Goal: Connect with others: Connect with others

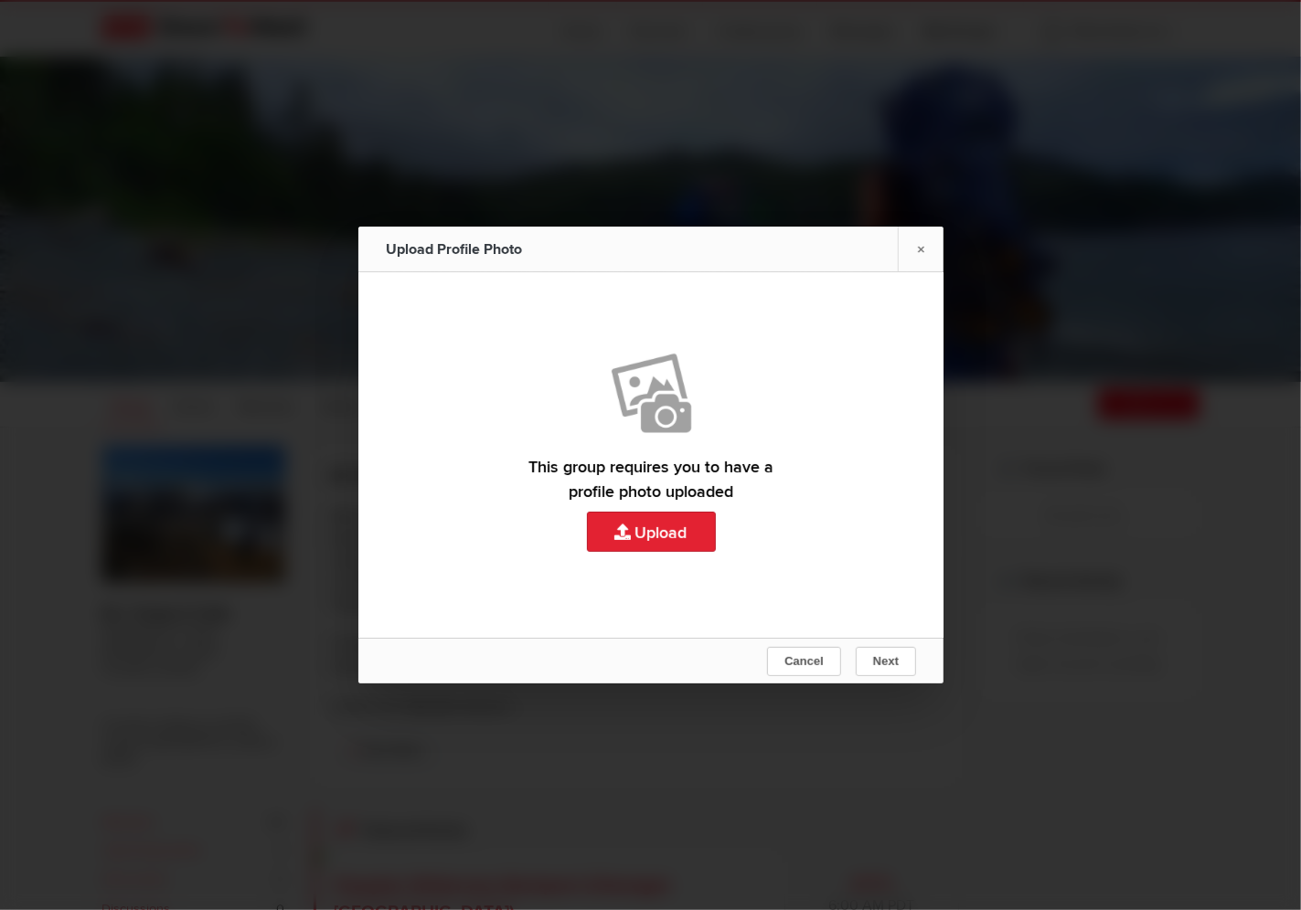
click at [640, 537] on link "Upload" at bounding box center [650, 455] width 585 height 366
type input "C:\fakepath\20250820_165727.jpg"
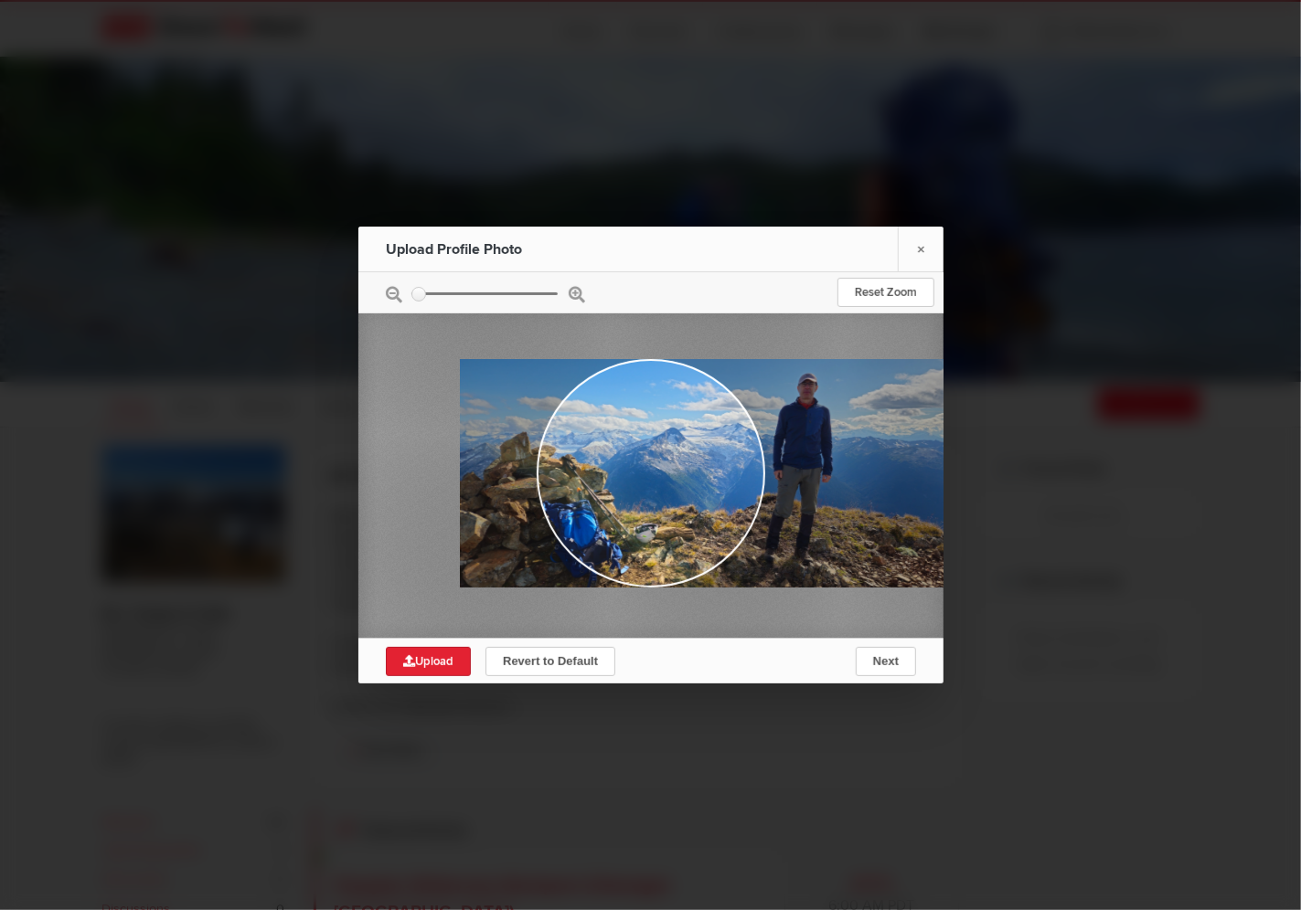
drag, startPoint x: 669, startPoint y: 461, endPoint x: 745, endPoint y: 444, distance: 77.6
click at [745, 444] on div at bounding box center [707, 473] width 494 height 228
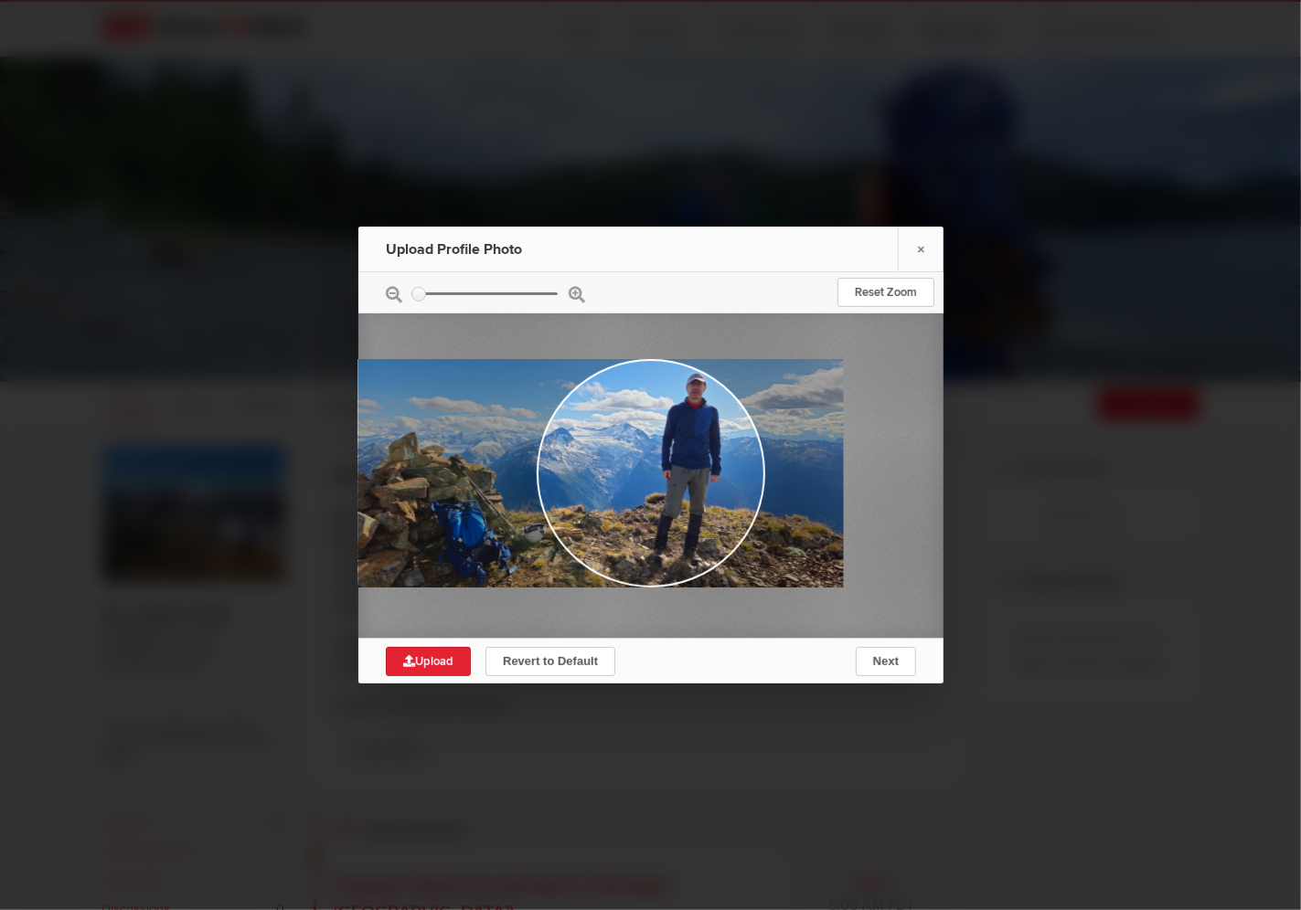
drag, startPoint x: 751, startPoint y: 444, endPoint x: 616, endPoint y: 425, distance: 136.6
click at [616, 425] on div at bounding box center [595, 473] width 494 height 228
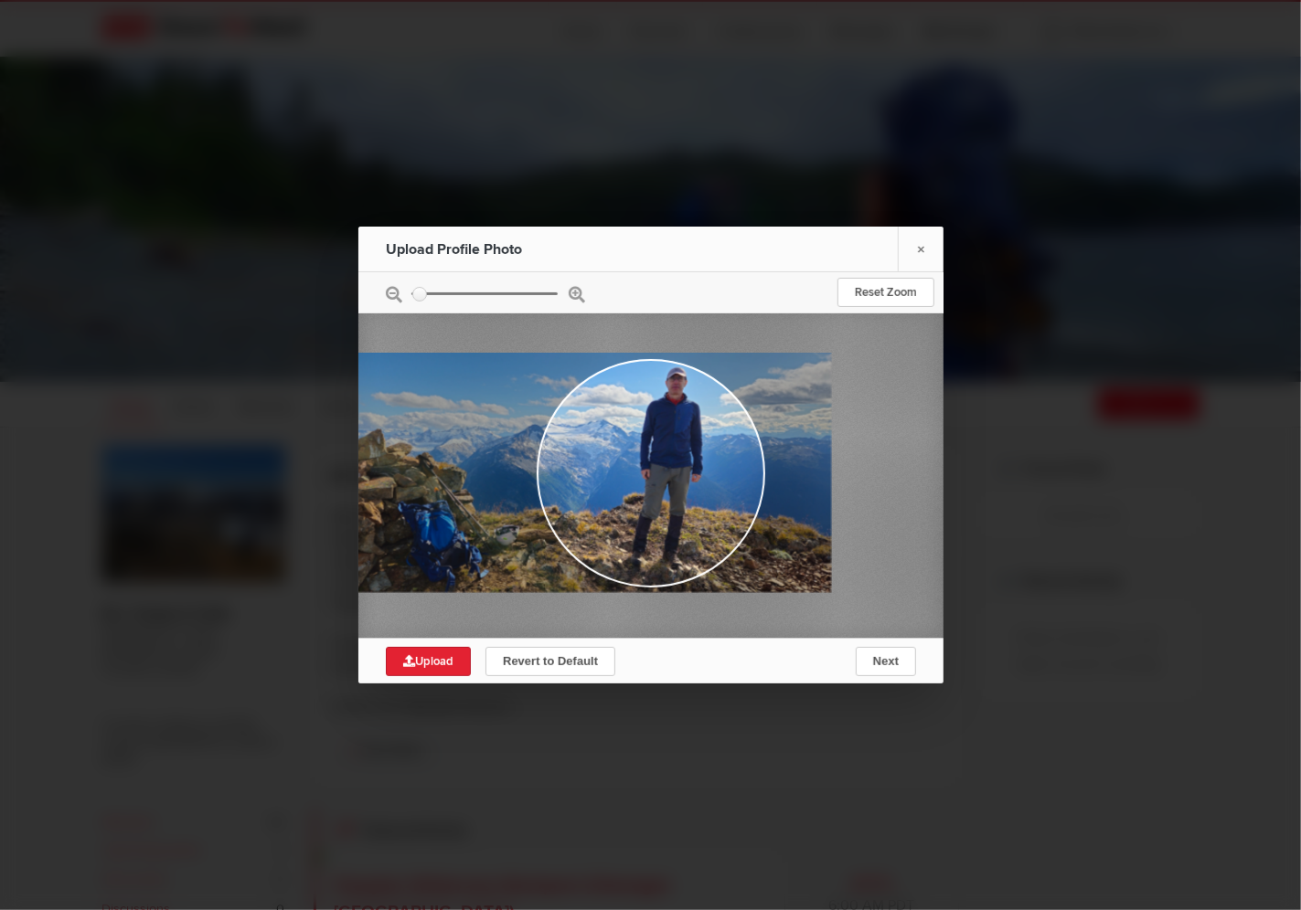
drag, startPoint x: 657, startPoint y: 487, endPoint x: 637, endPoint y: 486, distance: 20.1
click at [637, 486] on div at bounding box center [571, 473] width 520 height 240
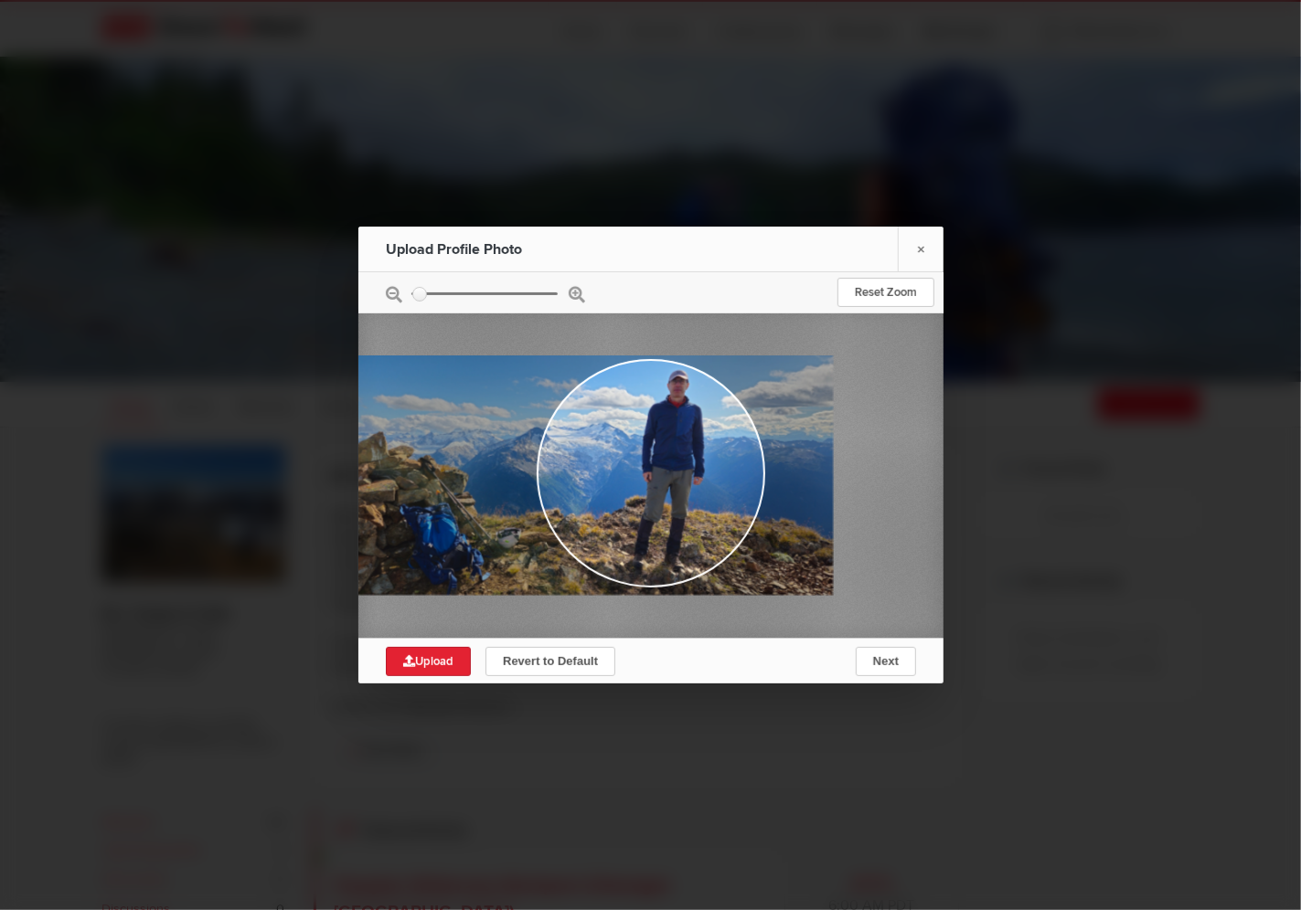
click at [643, 478] on div at bounding box center [573, 476] width 520 height 240
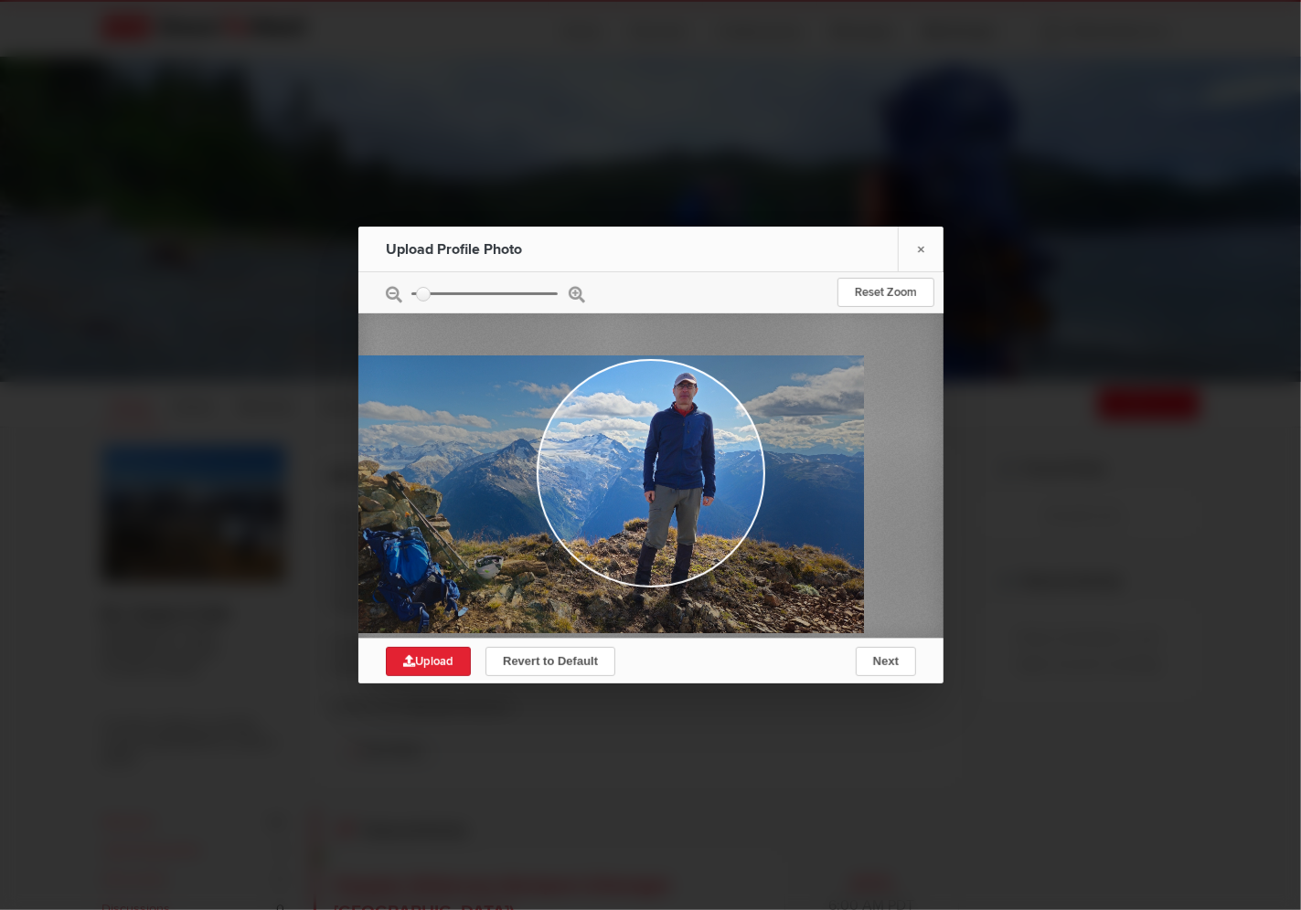
drag, startPoint x: 646, startPoint y: 473, endPoint x: 649, endPoint y: 523, distance: 50.3
click at [649, 523] on div at bounding box center [562, 495] width 601 height 278
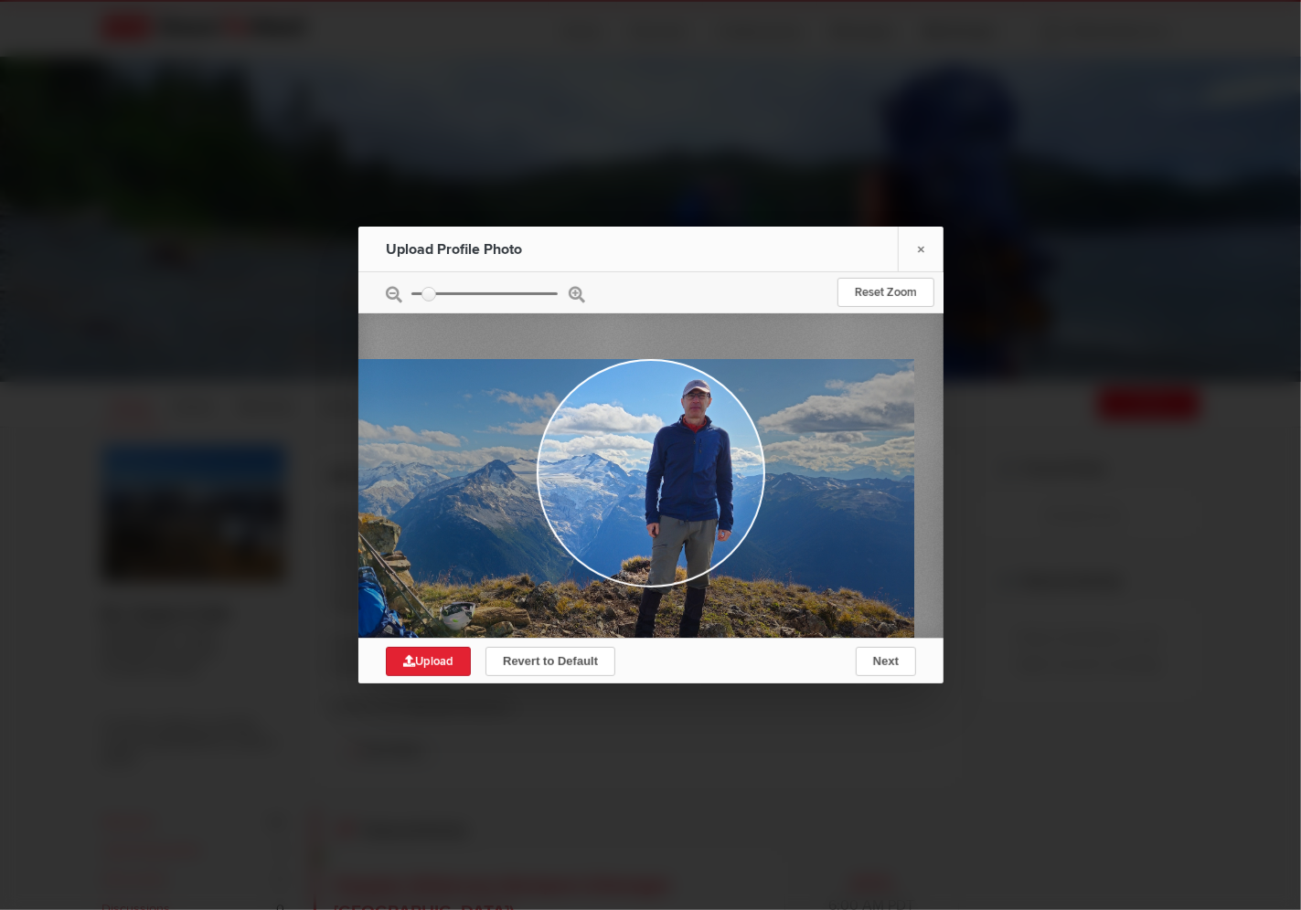
drag, startPoint x: 698, startPoint y: 453, endPoint x: 702, endPoint y: 518, distance: 65.0
click at [702, 518] on div at bounding box center [547, 528] width 731 height 338
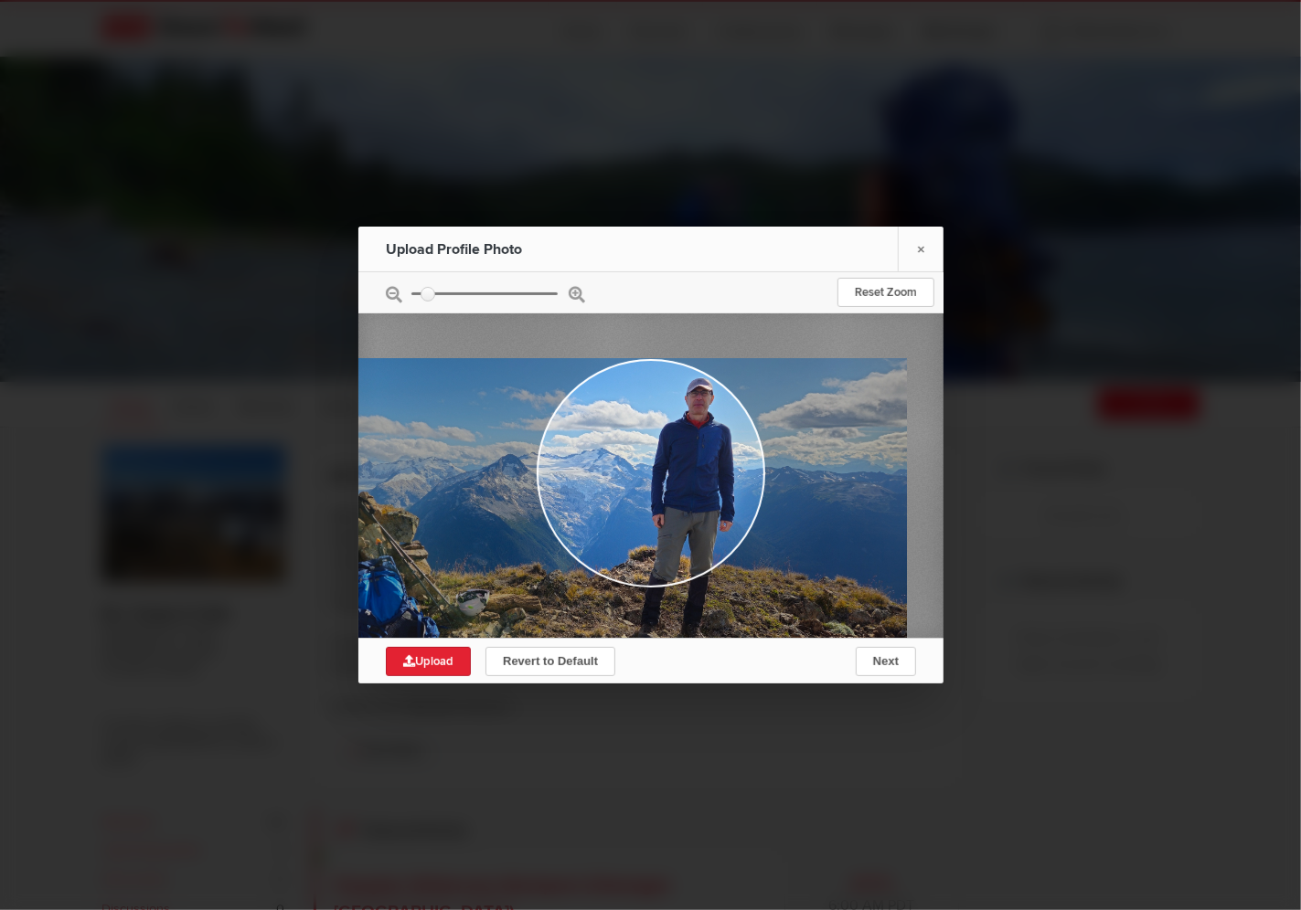
drag, startPoint x: 685, startPoint y: 496, endPoint x: 690, endPoint y: 506, distance: 11.5
click at [690, 506] on div at bounding box center [558, 518] width 695 height 321
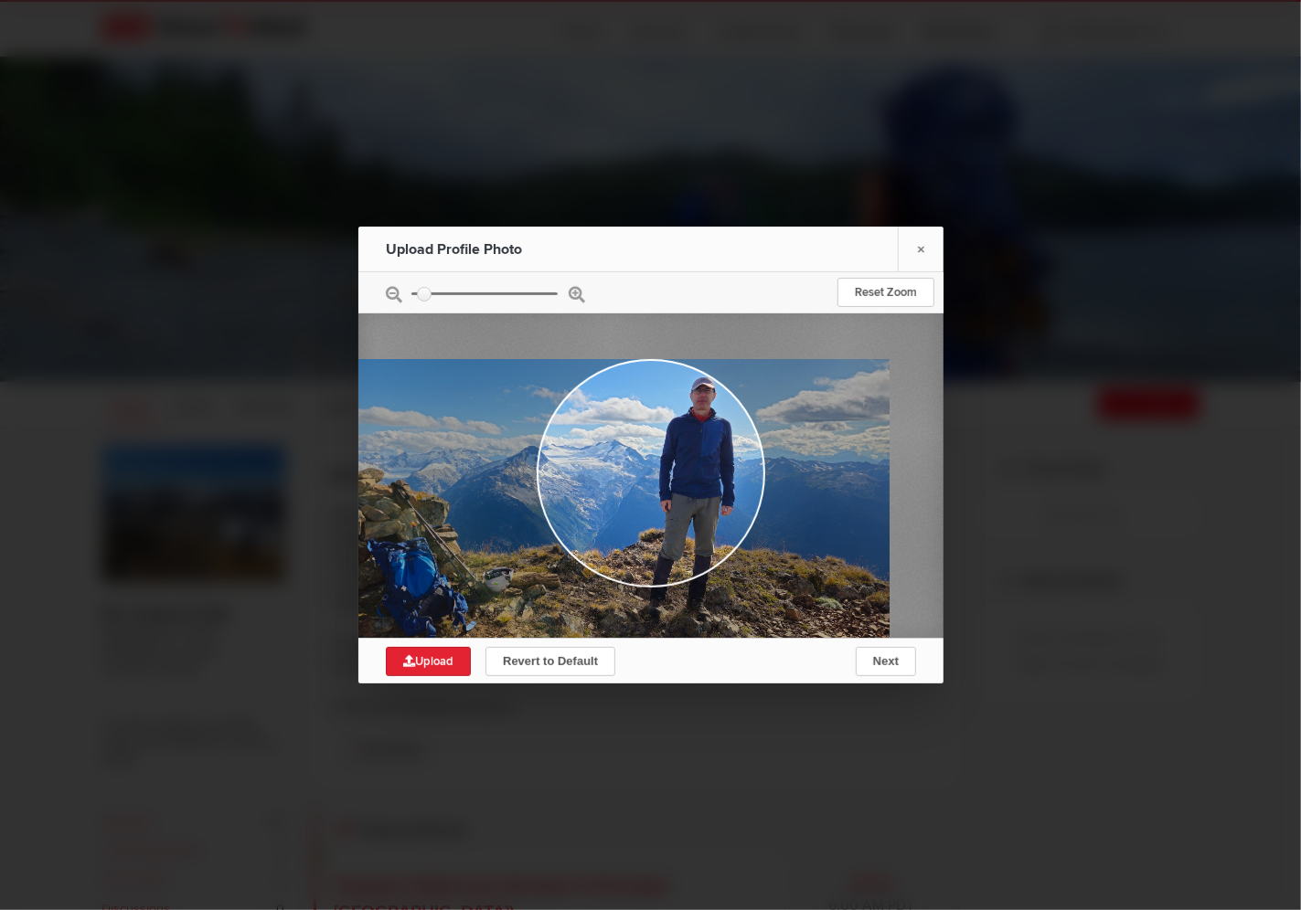
click at [682, 485] on div at bounding box center [575, 504] width 627 height 290
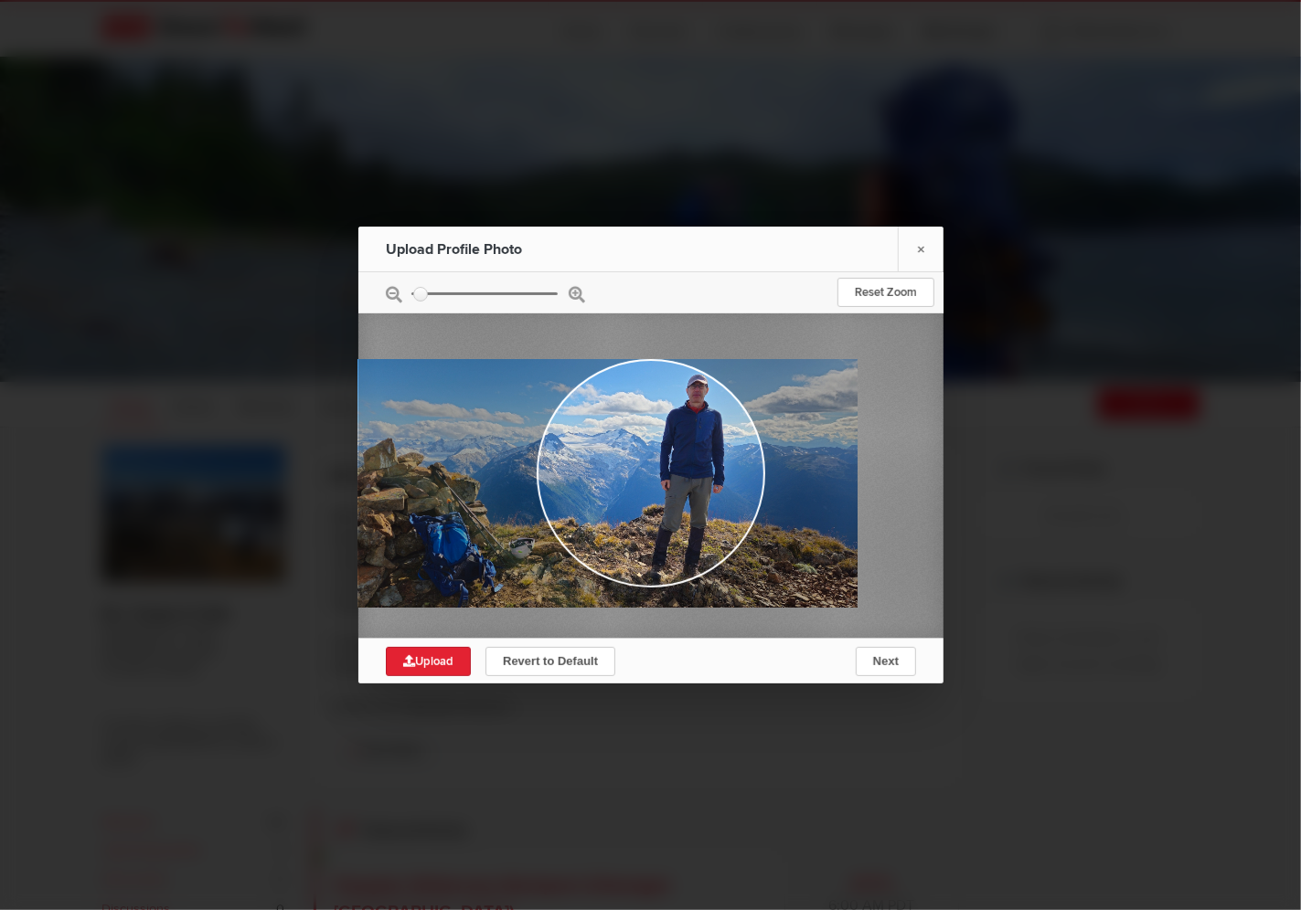
drag, startPoint x: 636, startPoint y: 477, endPoint x: 638, endPoint y: 489, distance: 12.0
click at [638, 489] on div at bounding box center [588, 483] width 538 height 249
type input "0.2184"
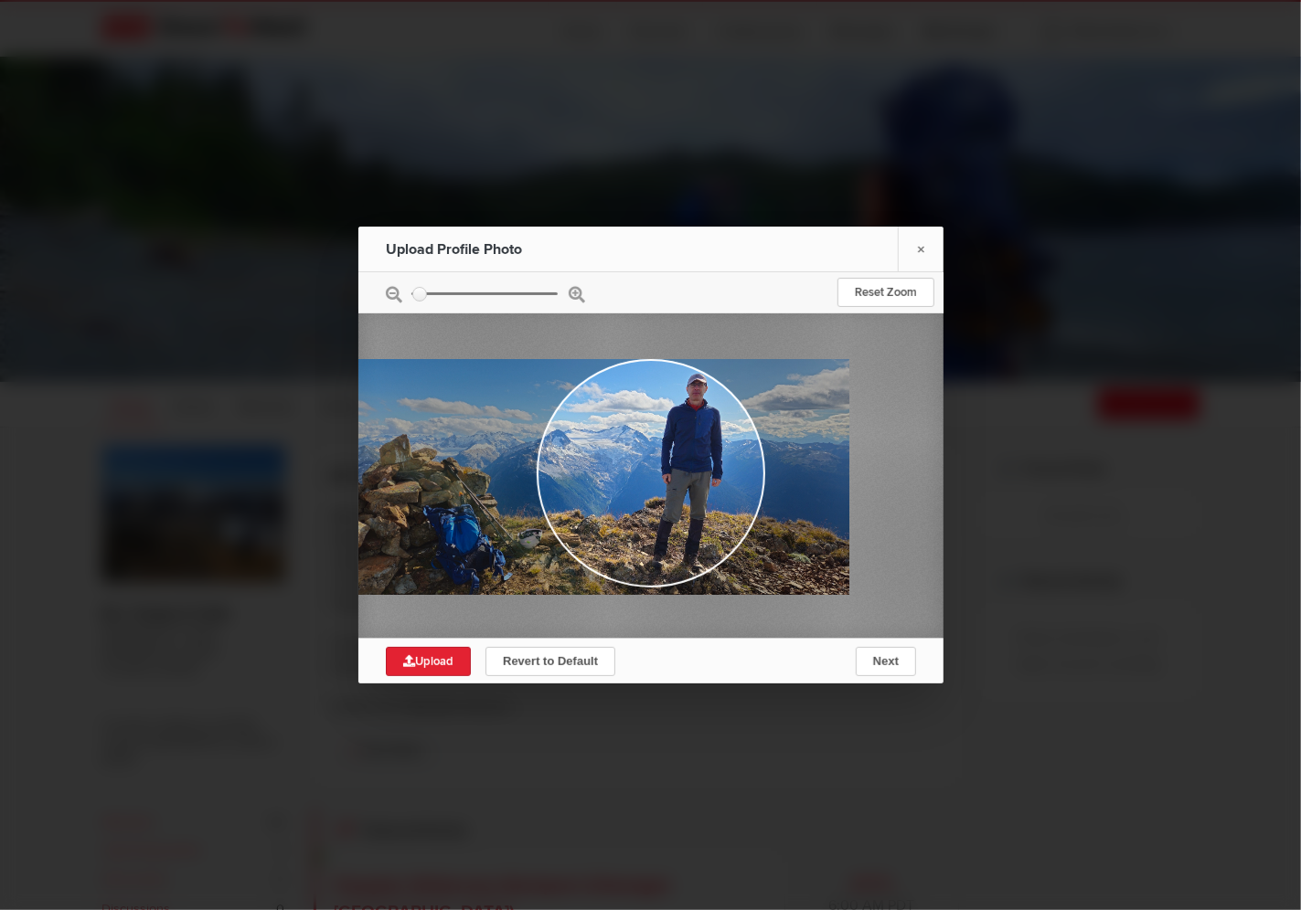
click at [653, 484] on div at bounding box center [592, 477] width 511 height 236
click at [894, 663] on span "Next" at bounding box center [885, 661] width 26 height 14
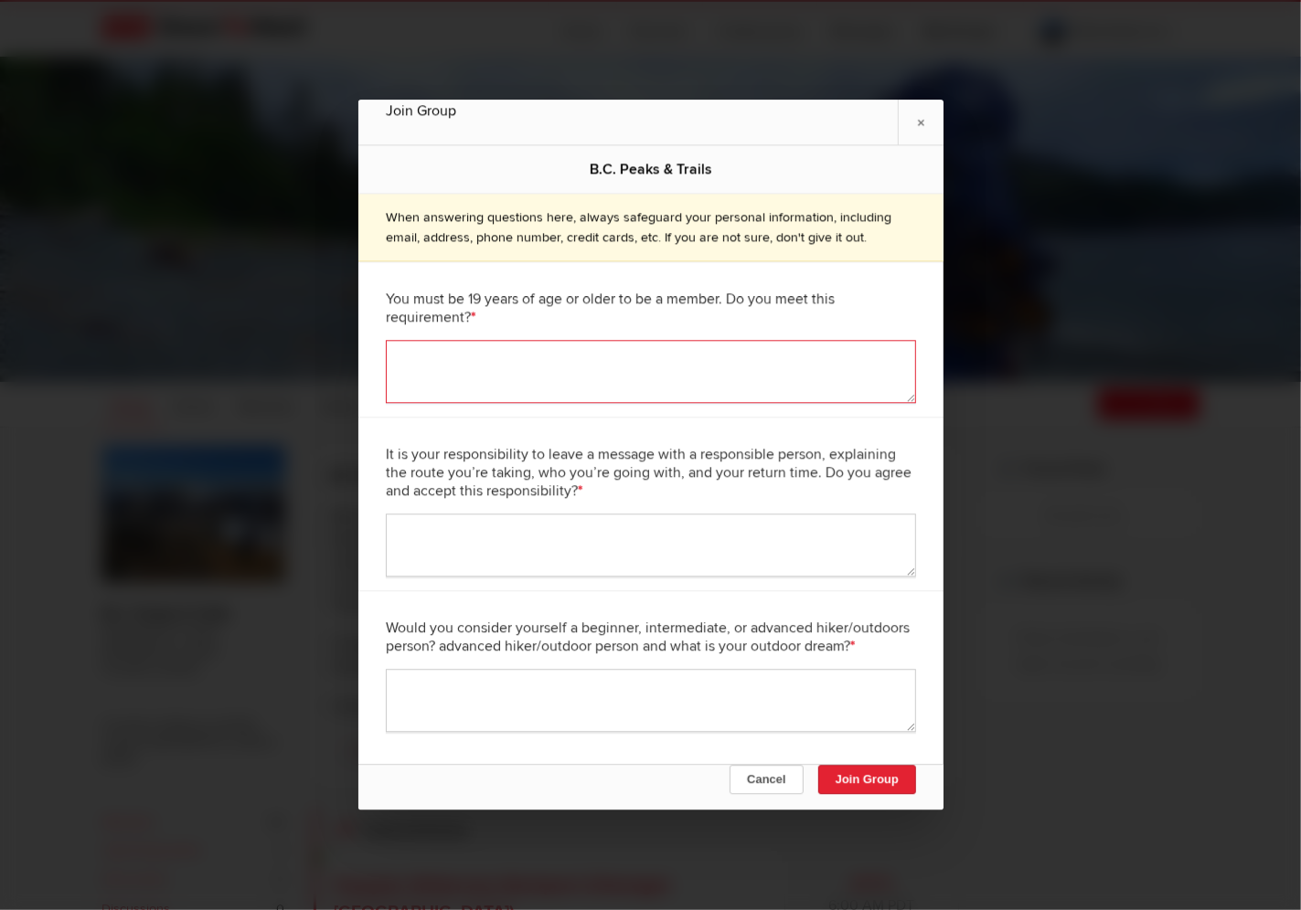
click at [504, 367] on textarea at bounding box center [651, 372] width 530 height 63
type textarea "Yes"
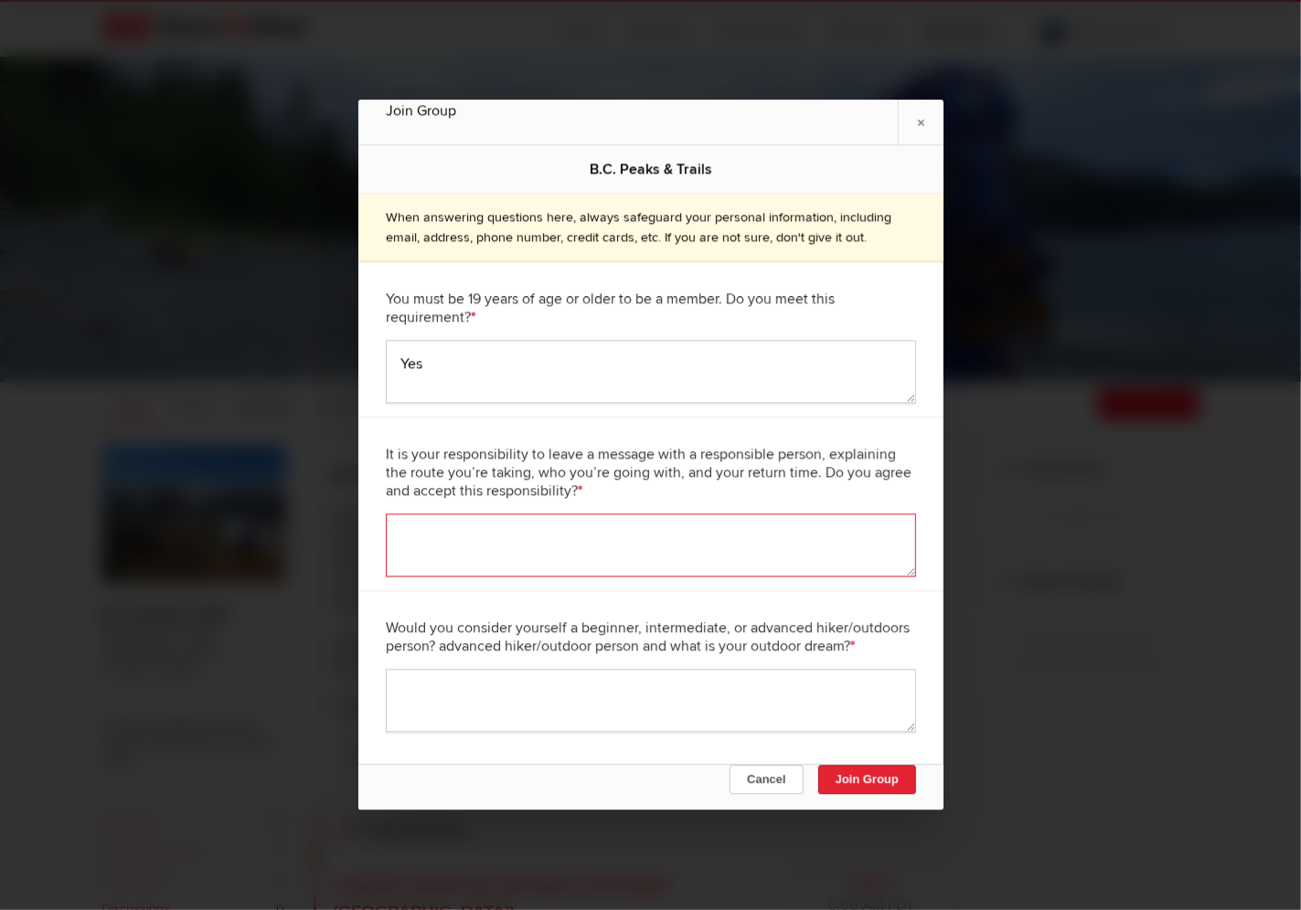
click at [546, 542] on textarea at bounding box center [651, 546] width 530 height 63
type textarea "Yes"
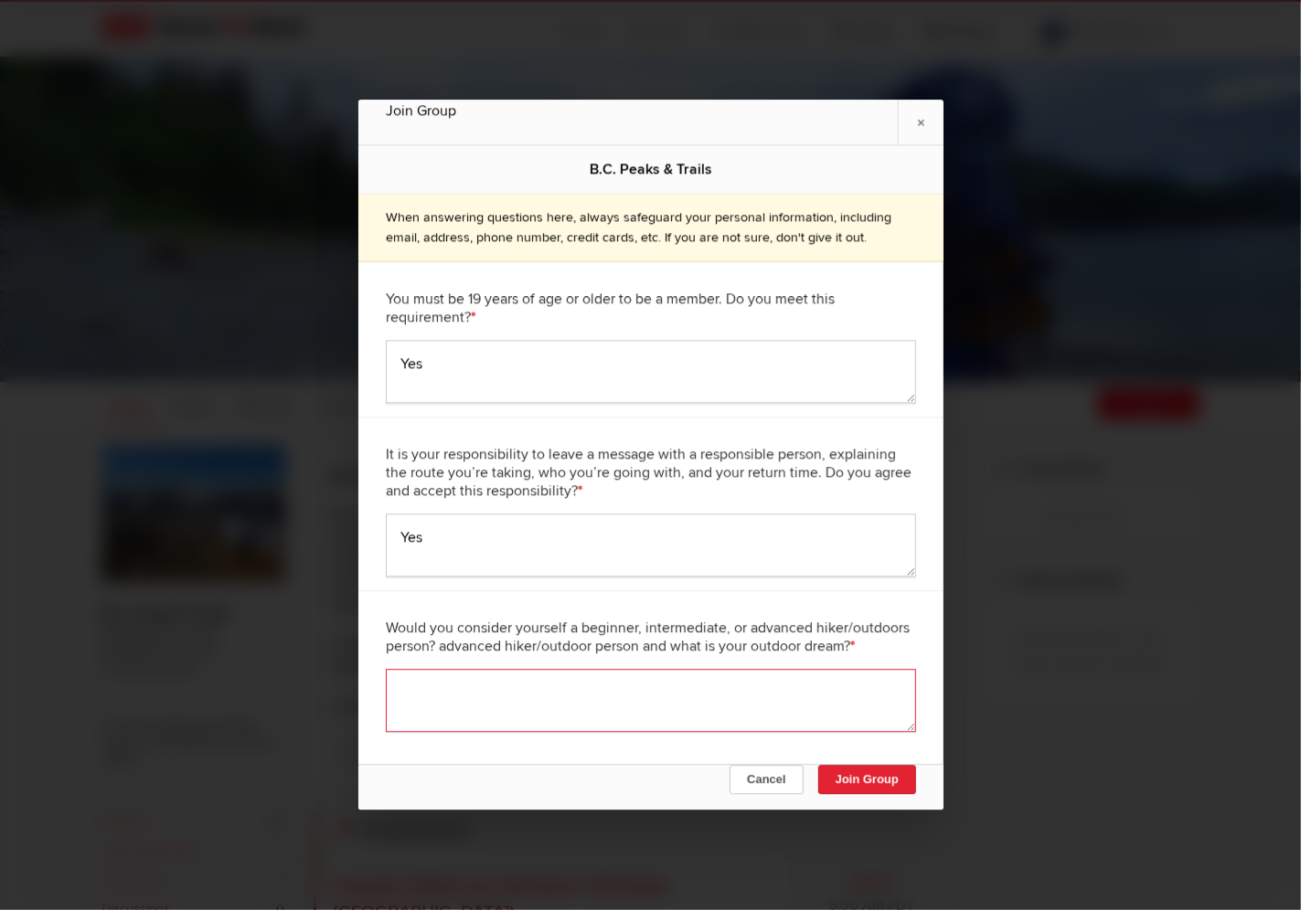
click at [505, 722] on textarea at bounding box center [651, 701] width 530 height 63
type textarea "Advanced"
click at [885, 784] on button "Join Group" at bounding box center [866, 780] width 98 height 29
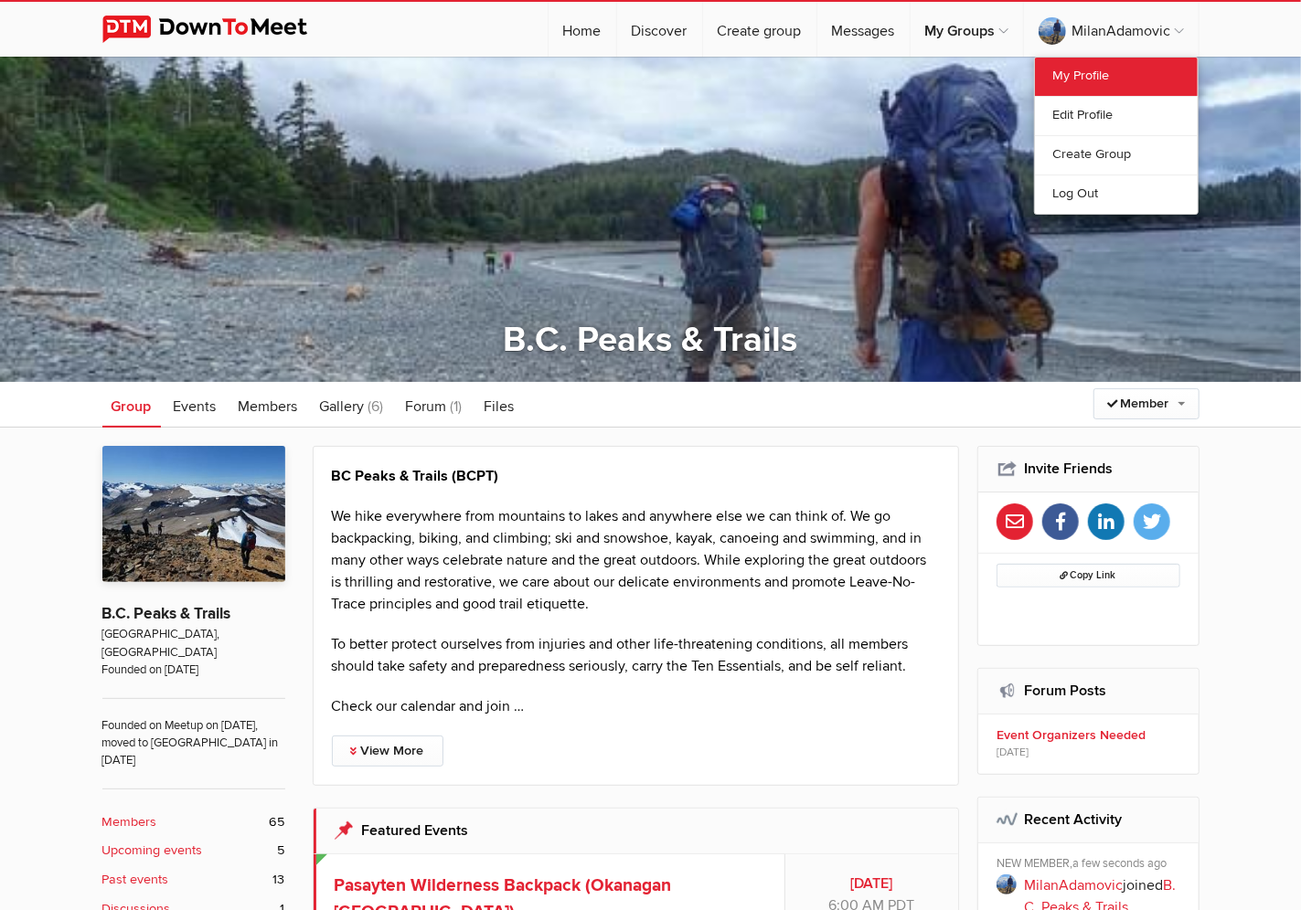
click at [1079, 78] on link "My Profile" at bounding box center [1116, 77] width 163 height 38
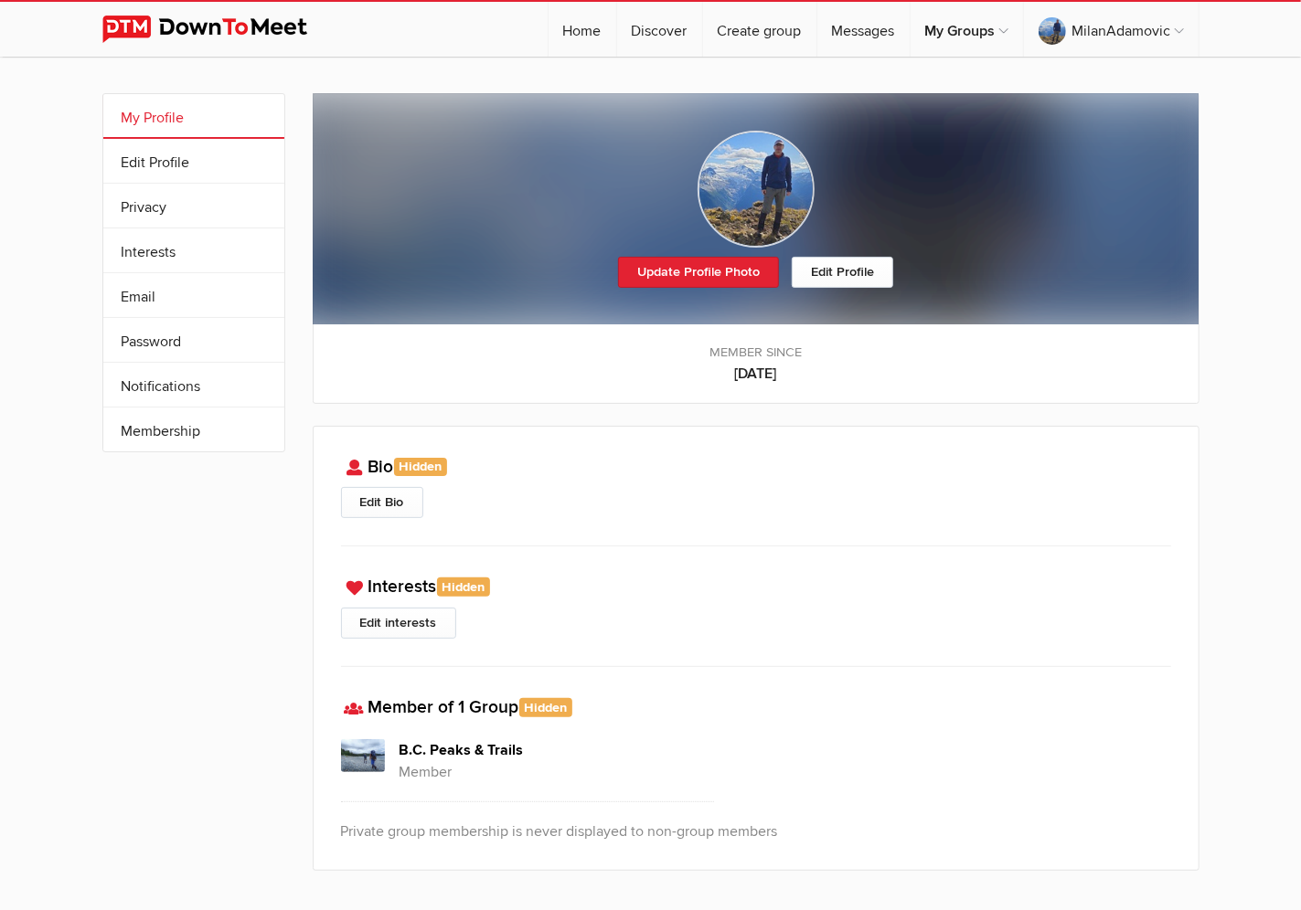
click at [757, 196] on img at bounding box center [755, 189] width 117 height 117
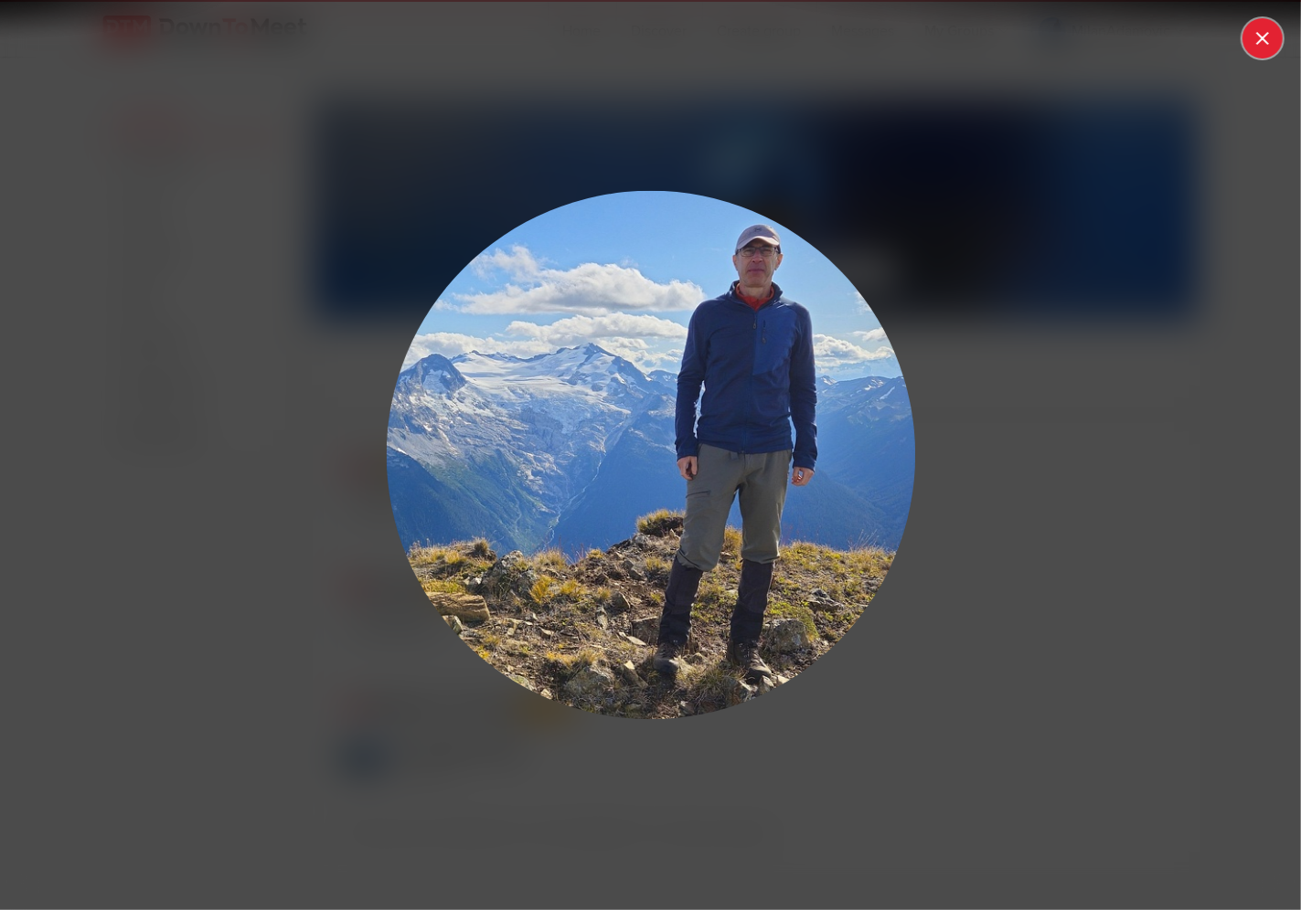
click at [1260, 44] on button at bounding box center [1262, 38] width 40 height 40
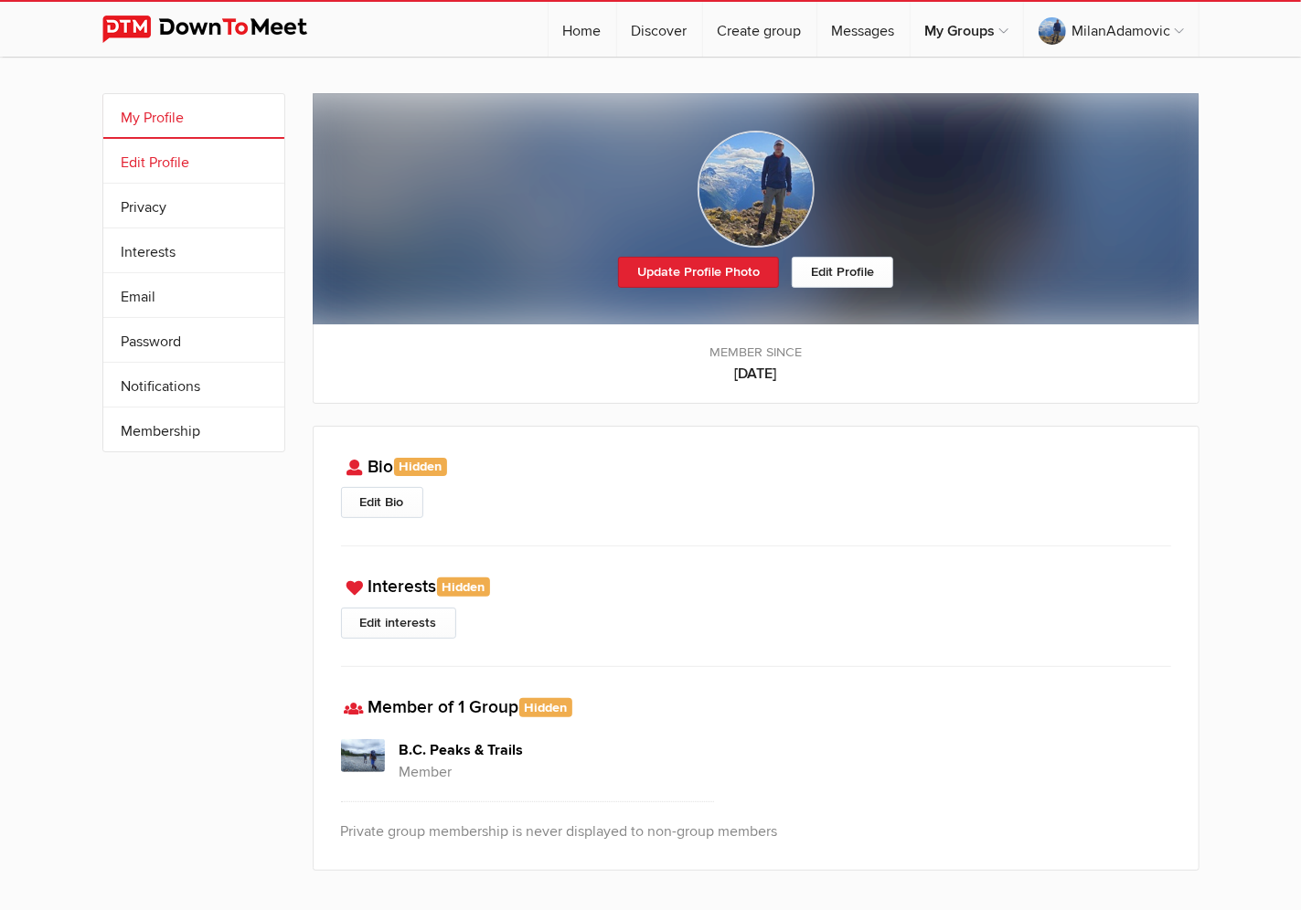
click at [188, 172] on link "Edit Profile" at bounding box center [193, 161] width 181 height 44
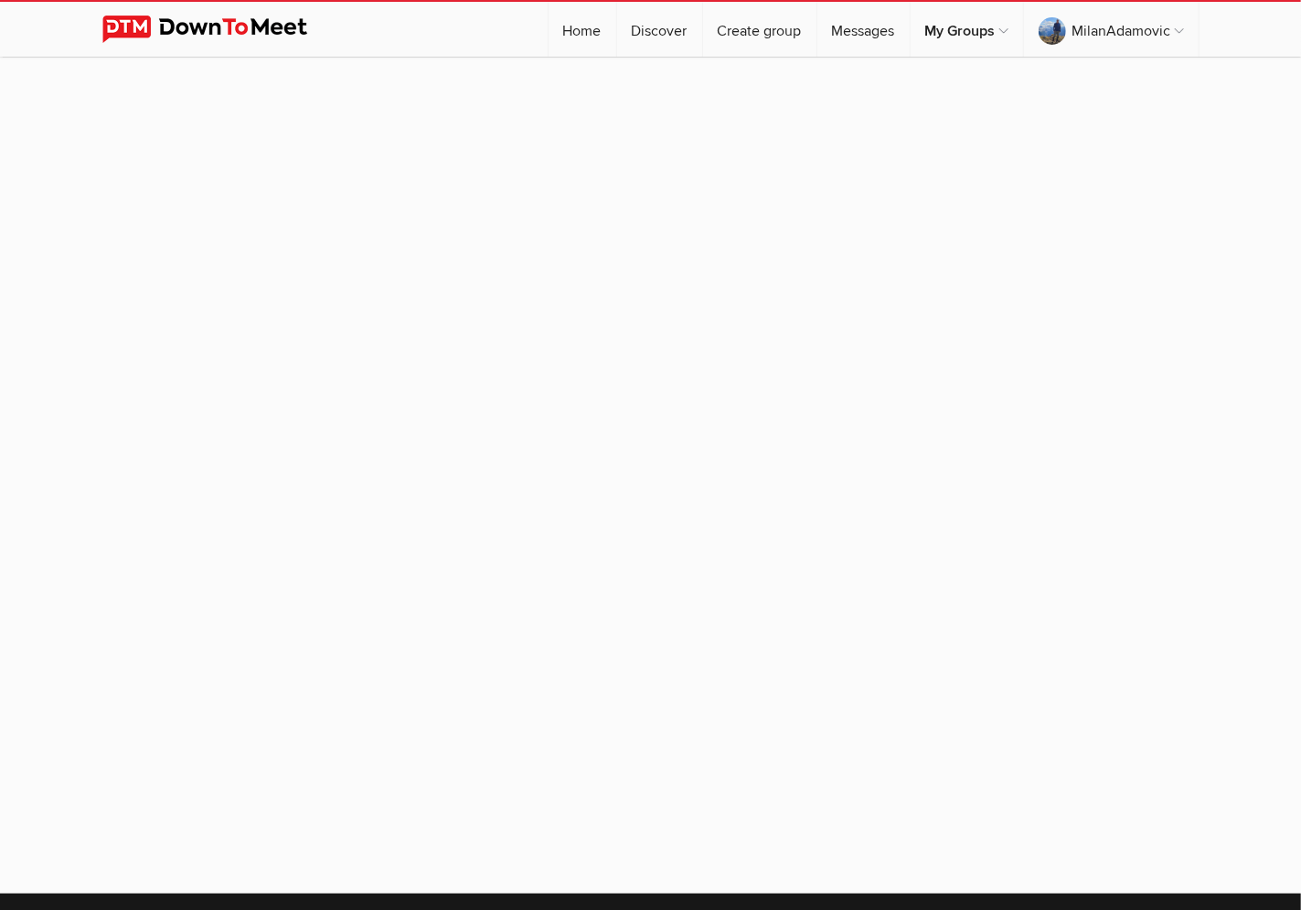
select select
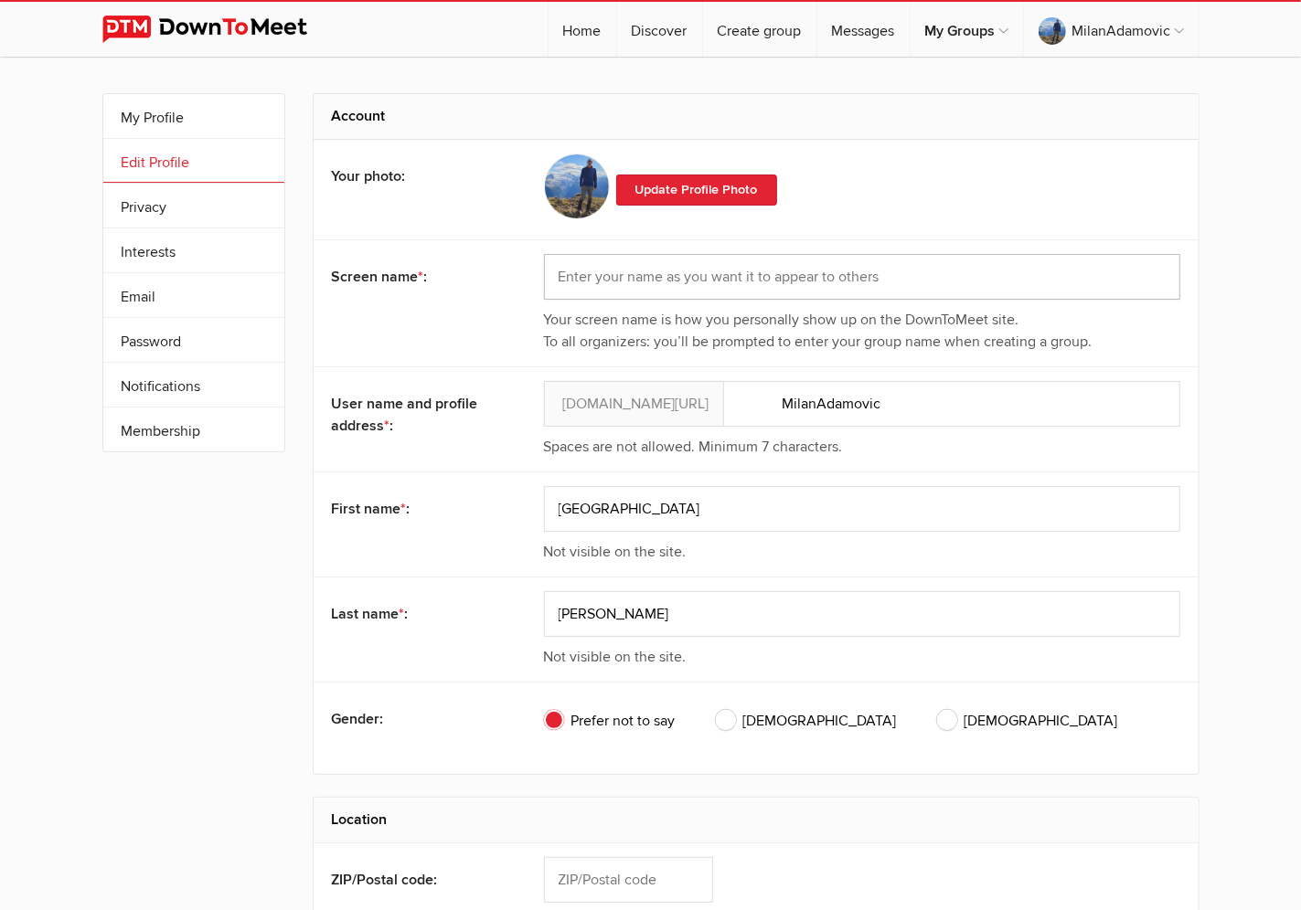
click at [622, 270] on input "text" at bounding box center [862, 277] width 636 height 46
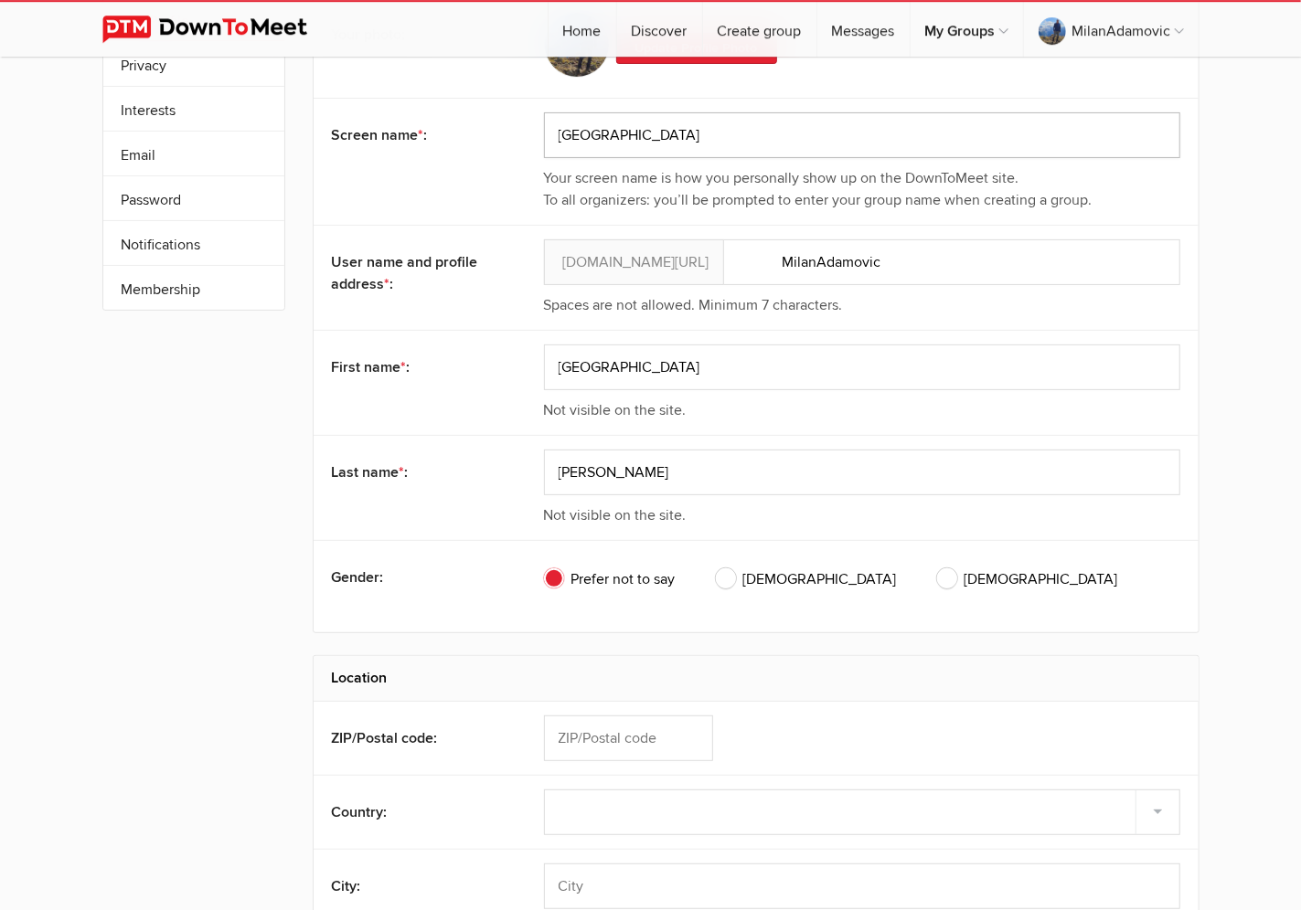
scroll to position [188, 0]
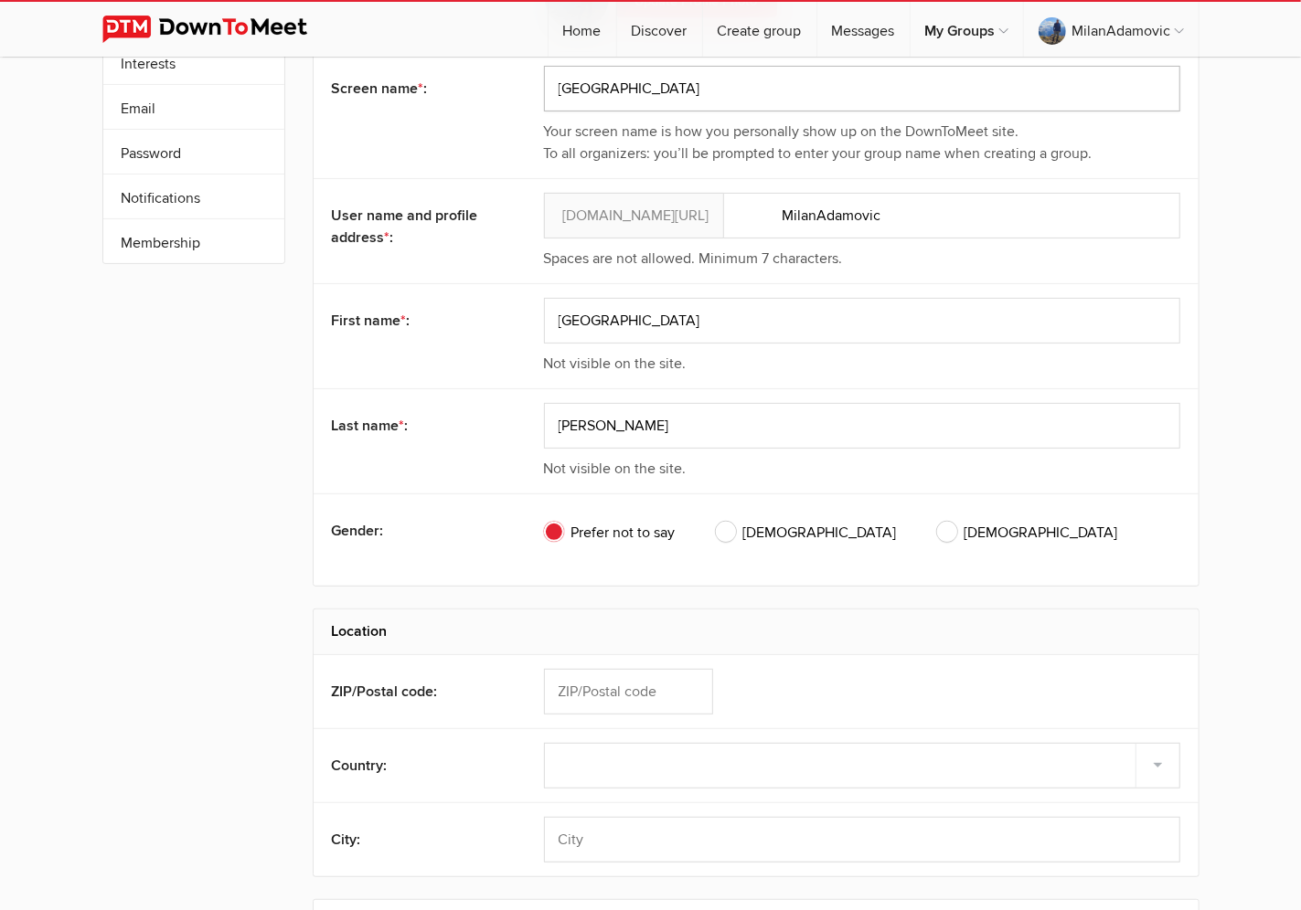
type input "[GEOGRAPHIC_DATA]"
click at [736, 535] on span "[DEMOGRAPHIC_DATA]" at bounding box center [806, 533] width 181 height 22
click at [716, 522] on input "[DEMOGRAPHIC_DATA]" at bounding box center [715, 521] width 1 height 1
radio input "true"
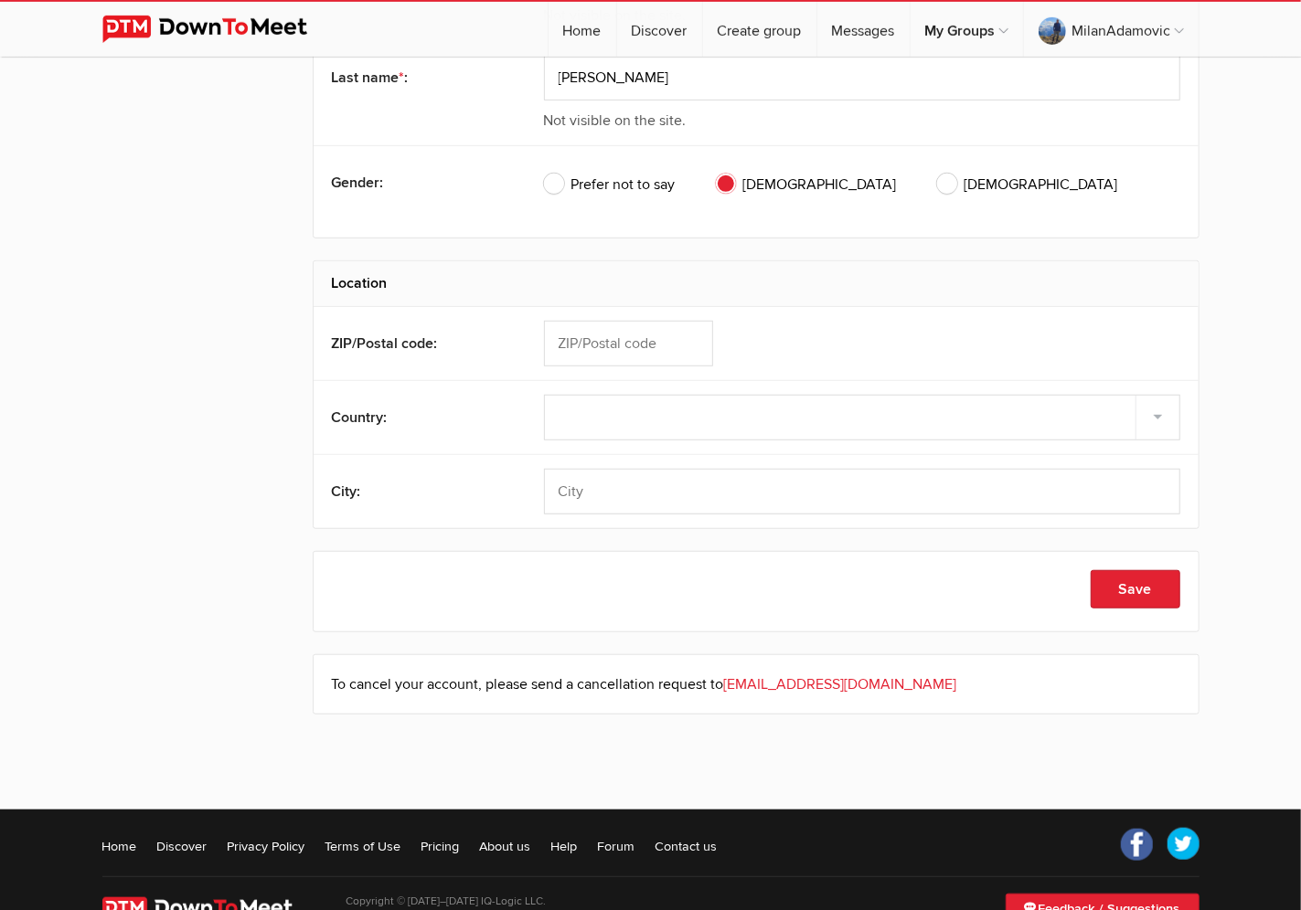
scroll to position [586, 0]
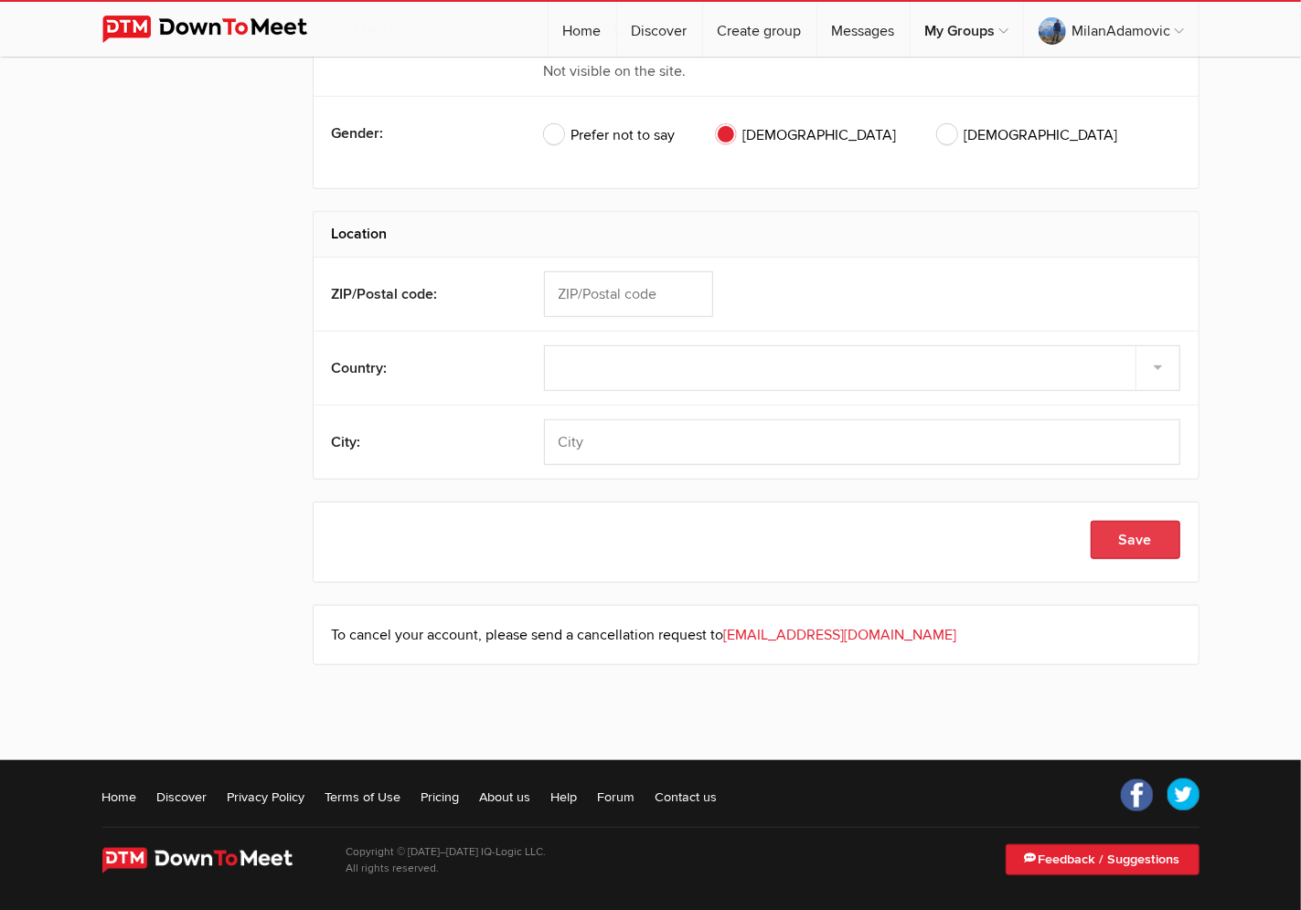
click at [1134, 544] on button "Save" at bounding box center [1135, 540] width 90 height 38
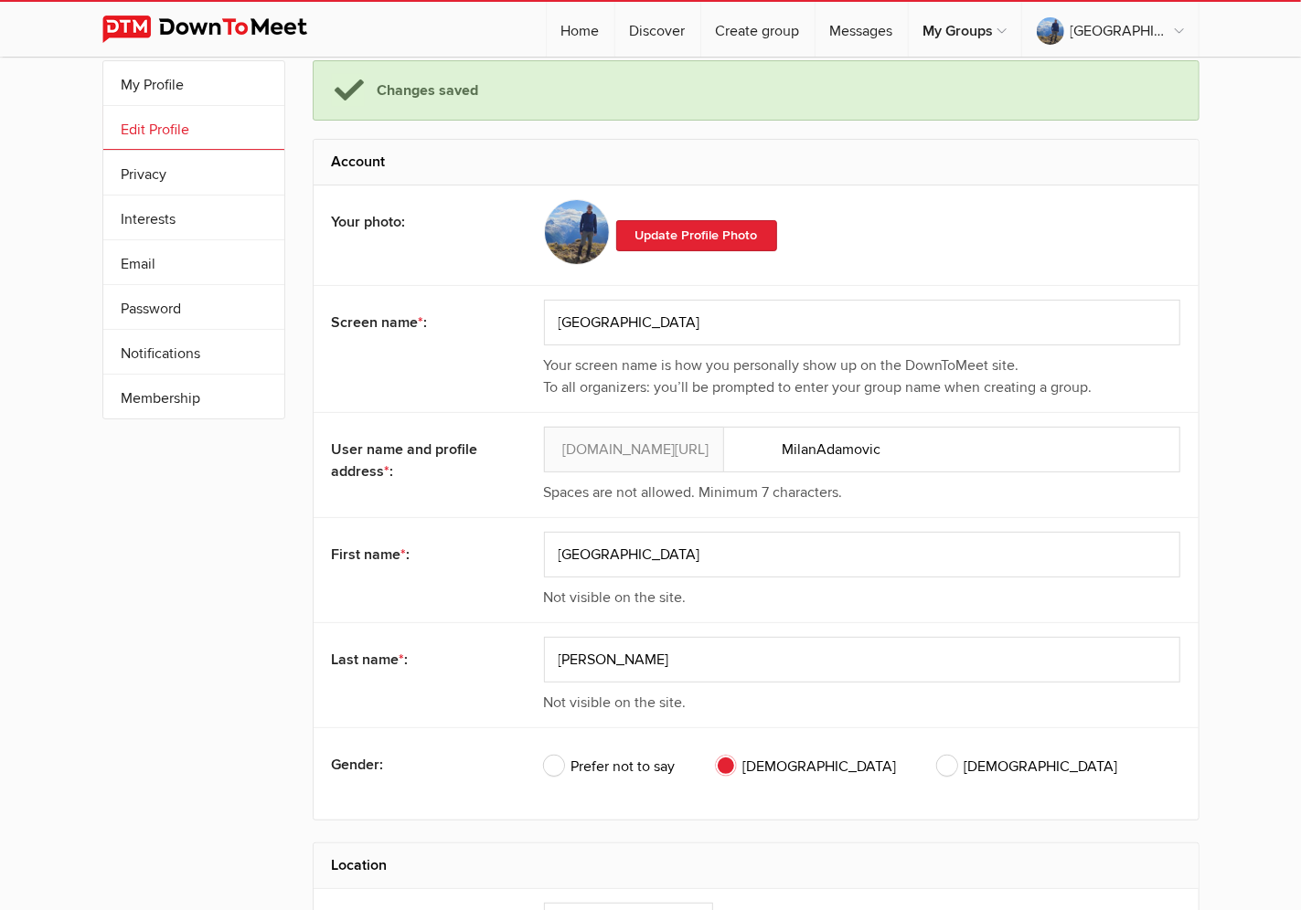
scroll to position [0, 0]
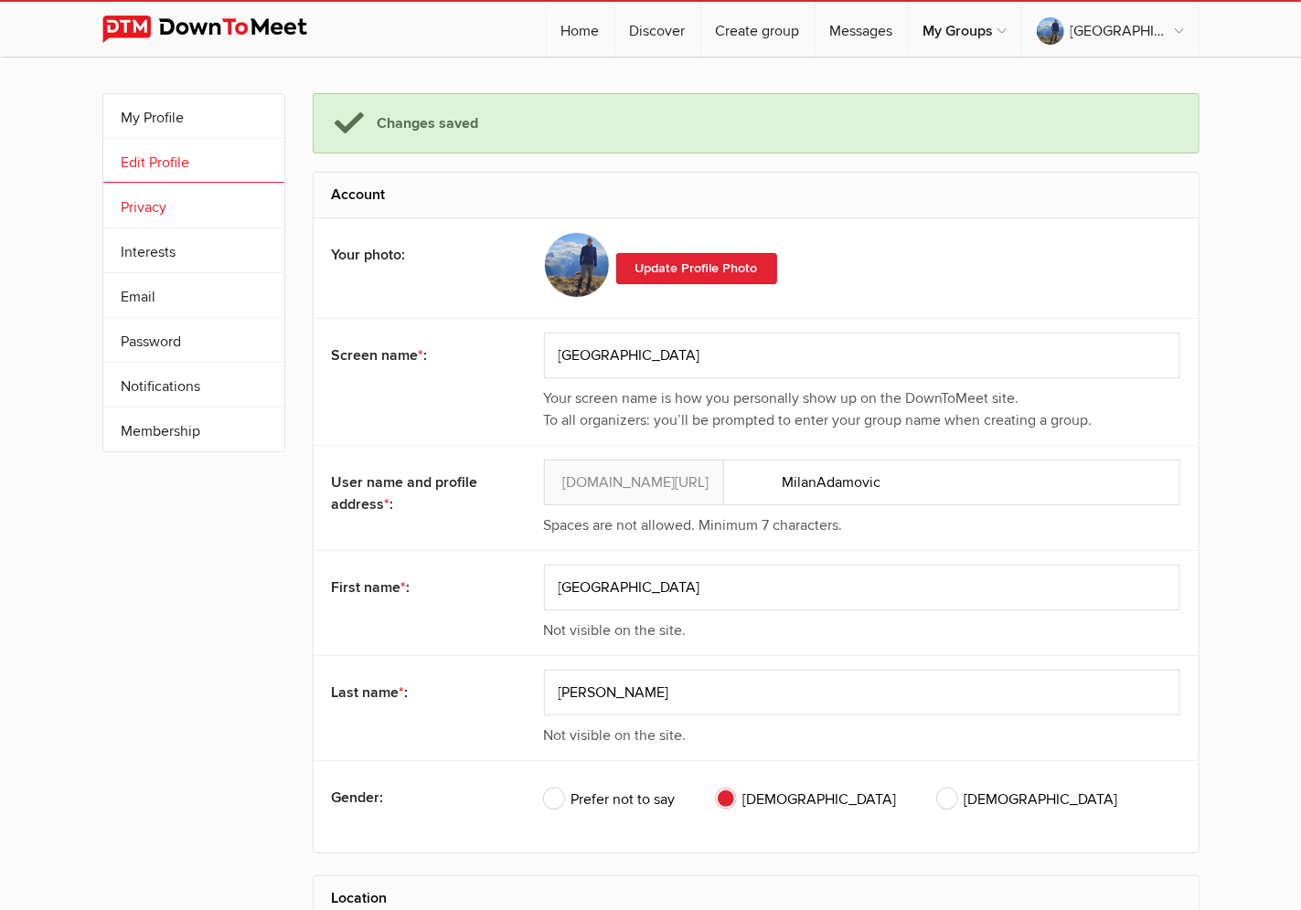
click at [160, 206] on link "Privacy" at bounding box center [193, 206] width 181 height 44
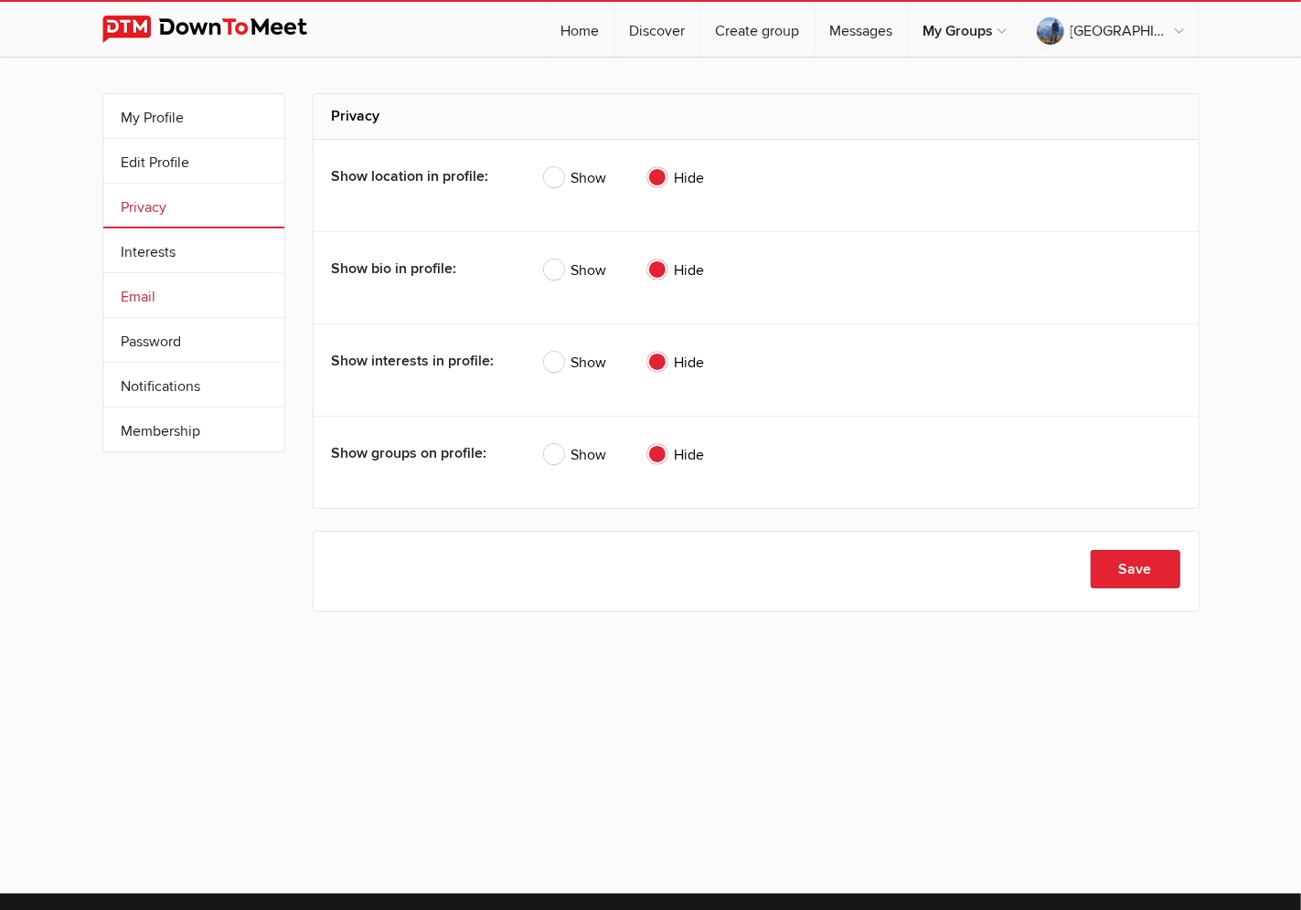
click at [147, 295] on link "Email" at bounding box center [193, 295] width 181 height 44
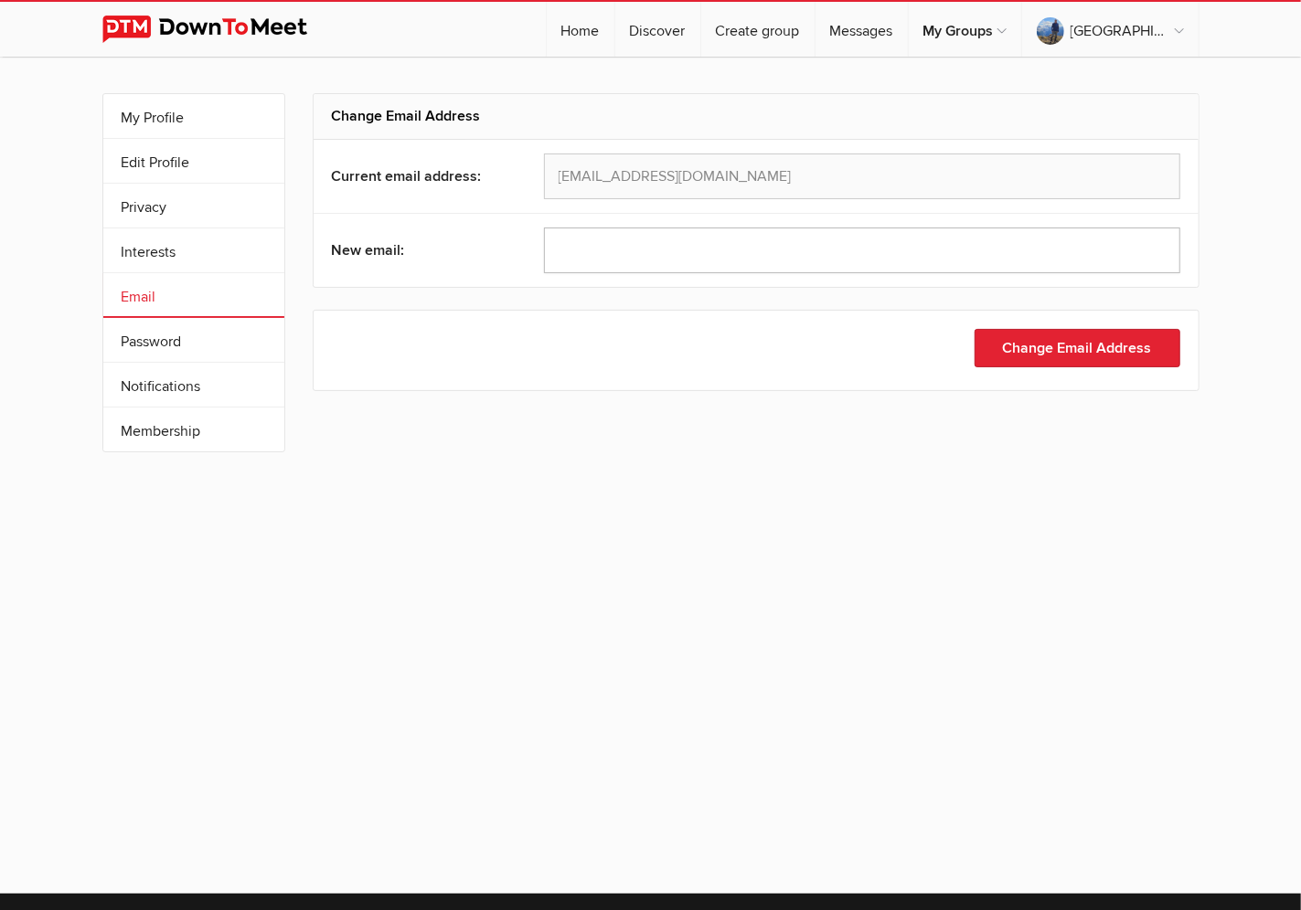
click at [632, 243] on input "text" at bounding box center [862, 251] width 636 height 46
type input "[EMAIL_ADDRESS][DOMAIN_NAME]"
click at [1093, 348] on button "Change Email Address" at bounding box center [1077, 348] width 206 height 38
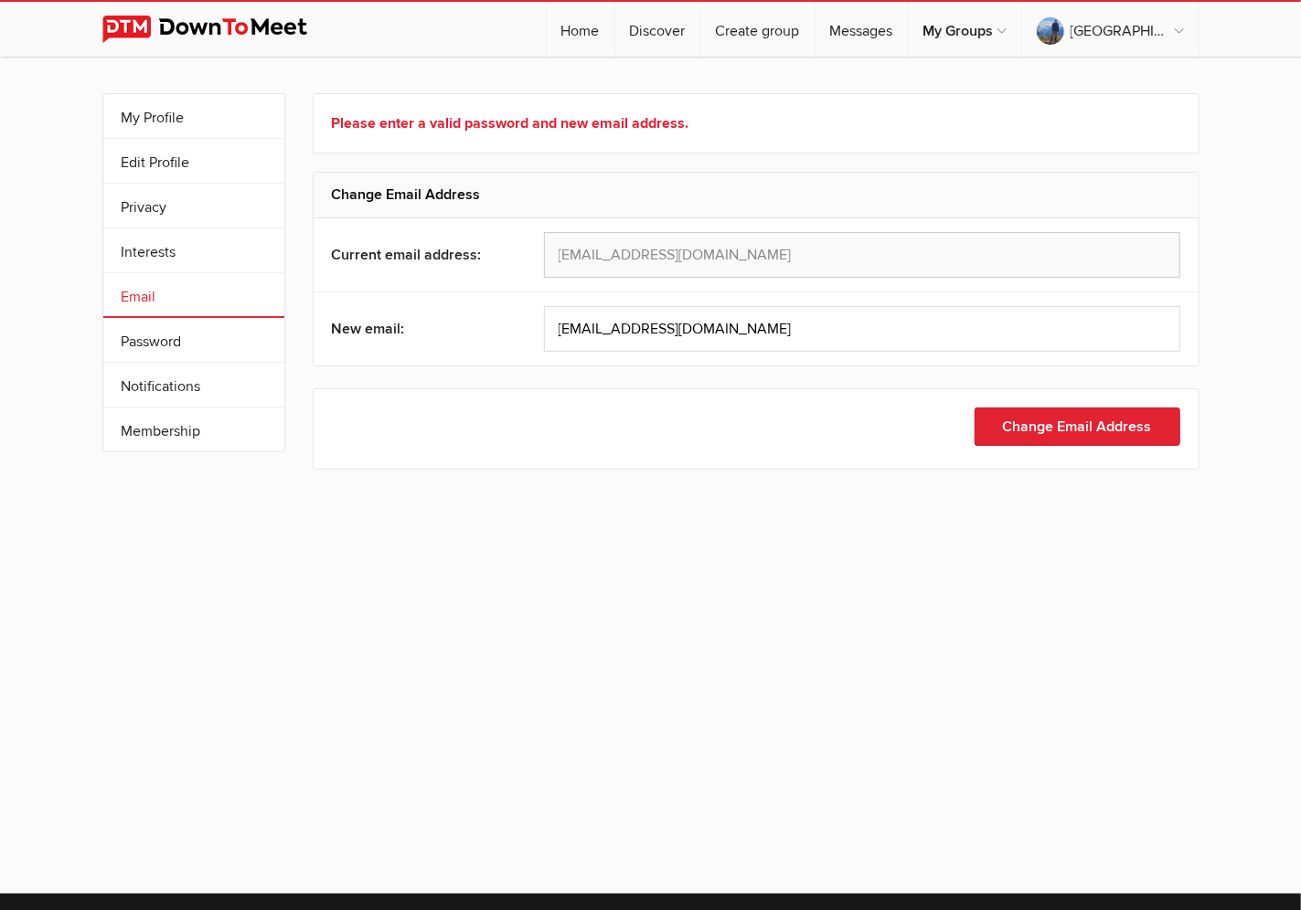
click at [735, 271] on div "[EMAIL_ADDRESS][DOMAIN_NAME]" at bounding box center [862, 255] width 636 height 46
click at [119, 249] on link "Interests" at bounding box center [193, 250] width 181 height 44
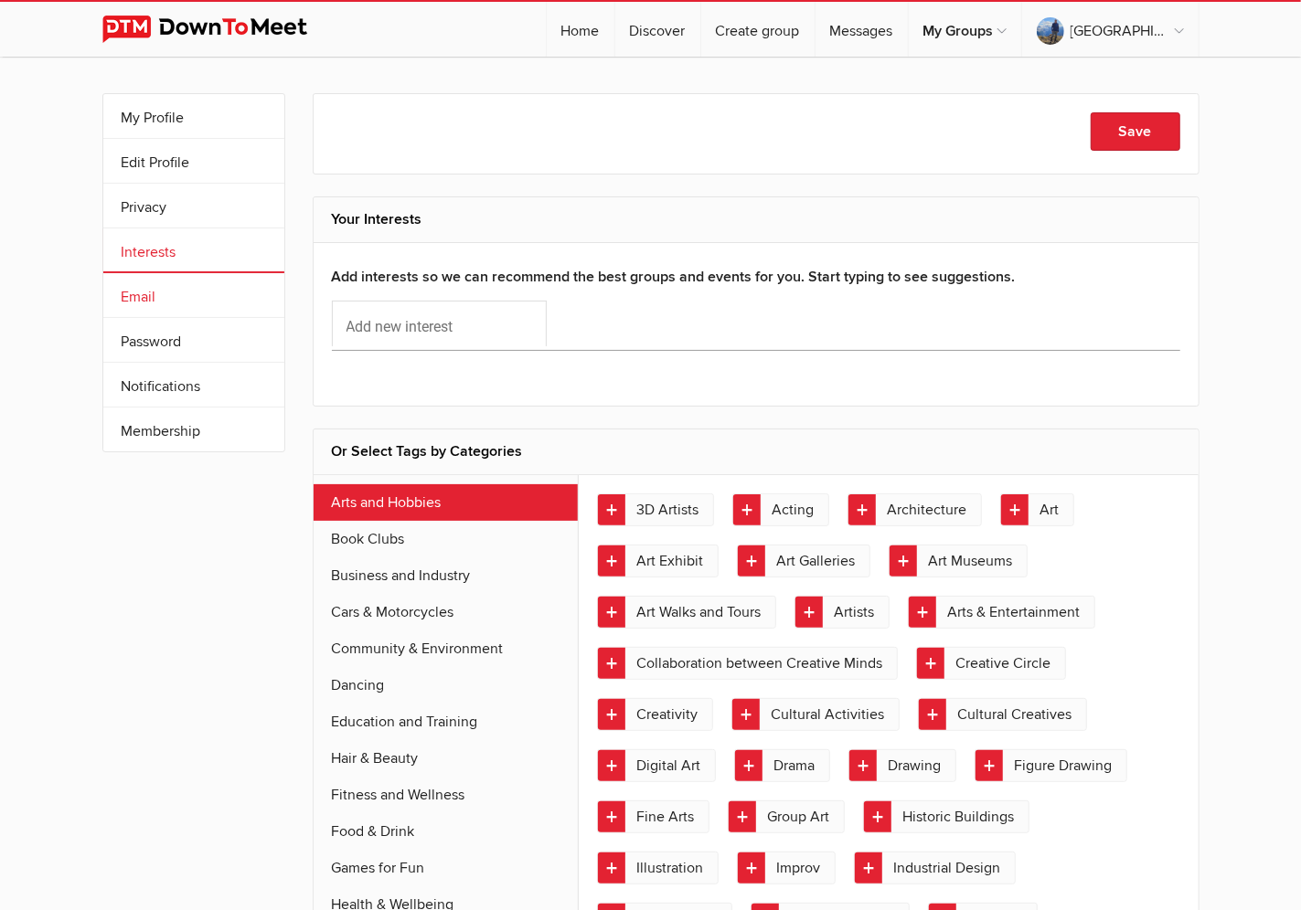
click at [141, 299] on link "Email" at bounding box center [193, 295] width 181 height 44
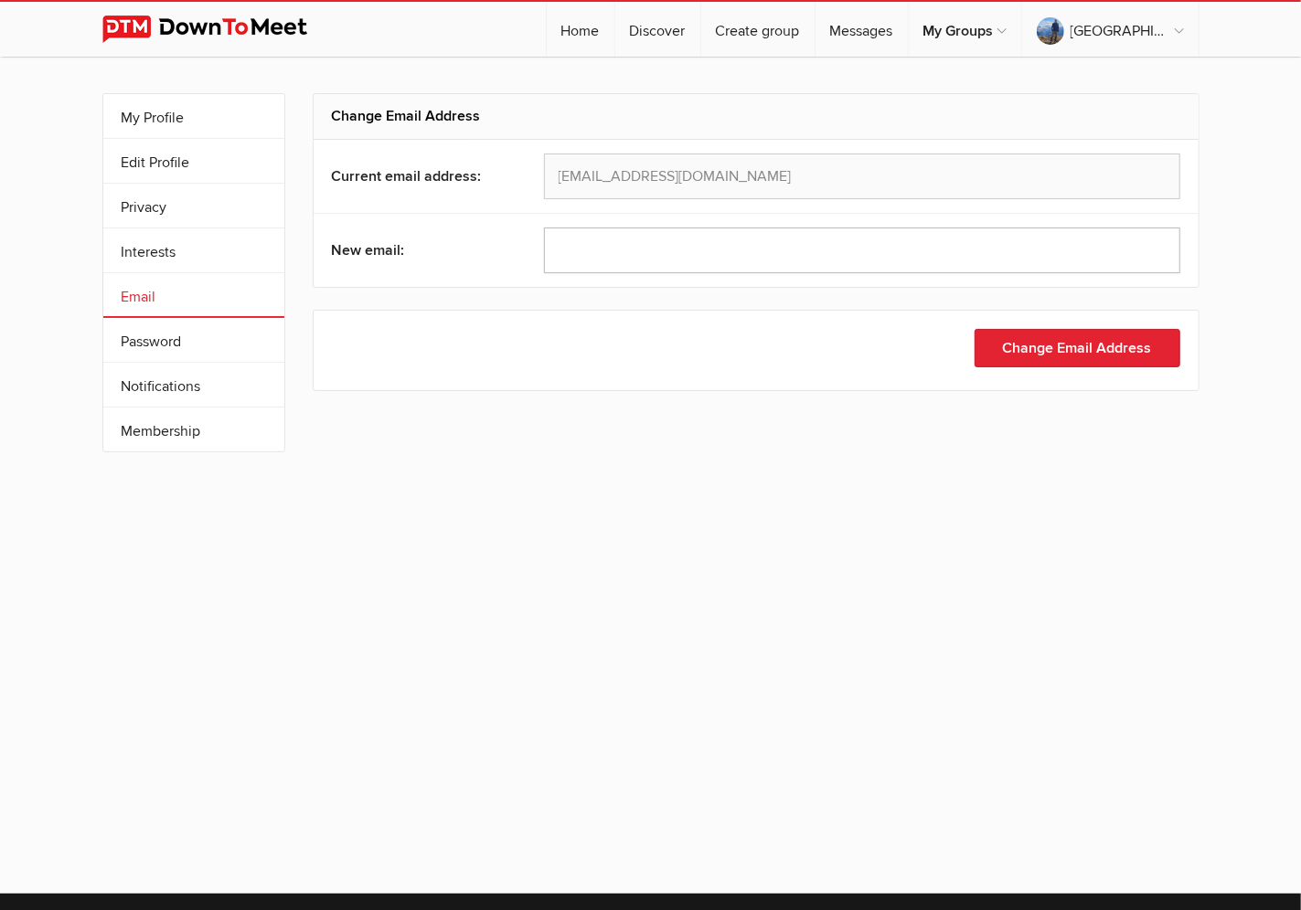
click at [620, 246] on input "text" at bounding box center [862, 251] width 636 height 46
click at [169, 116] on link "My Profile" at bounding box center [193, 116] width 181 height 44
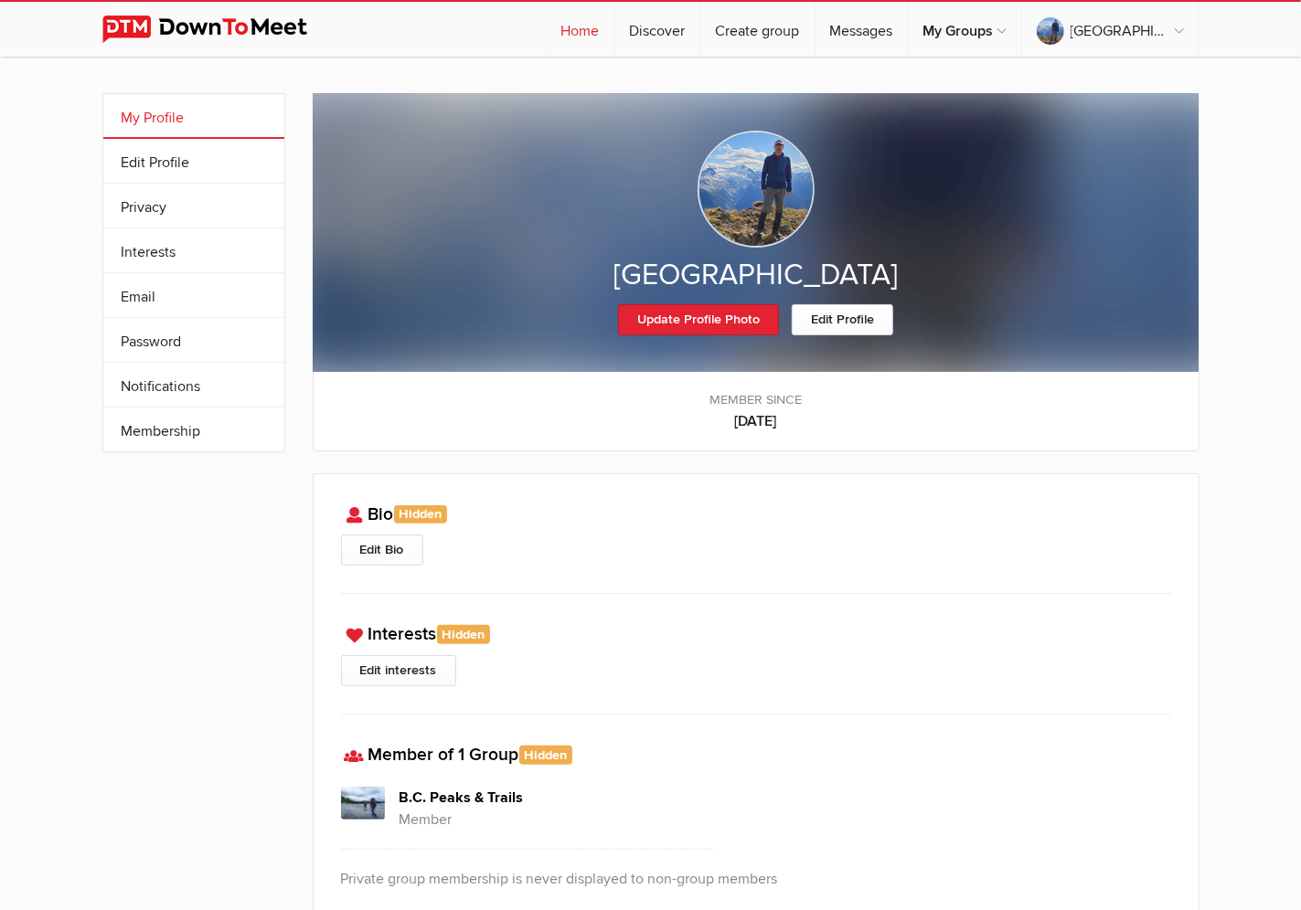
click at [614, 28] on link "Home" at bounding box center [581, 29] width 68 height 55
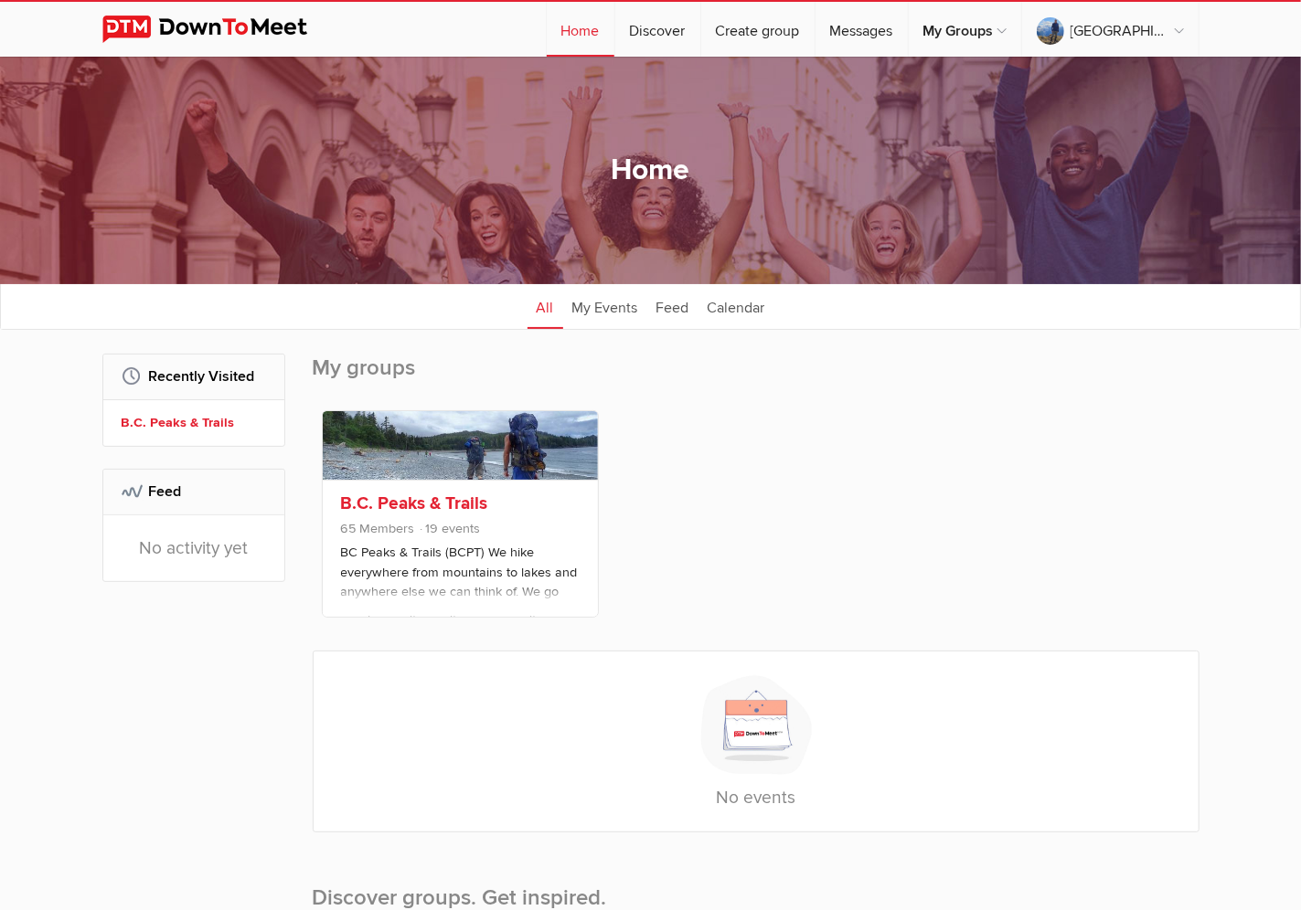
click at [413, 509] on link "B.C. Peaks & Trails" at bounding box center [414, 504] width 147 height 22
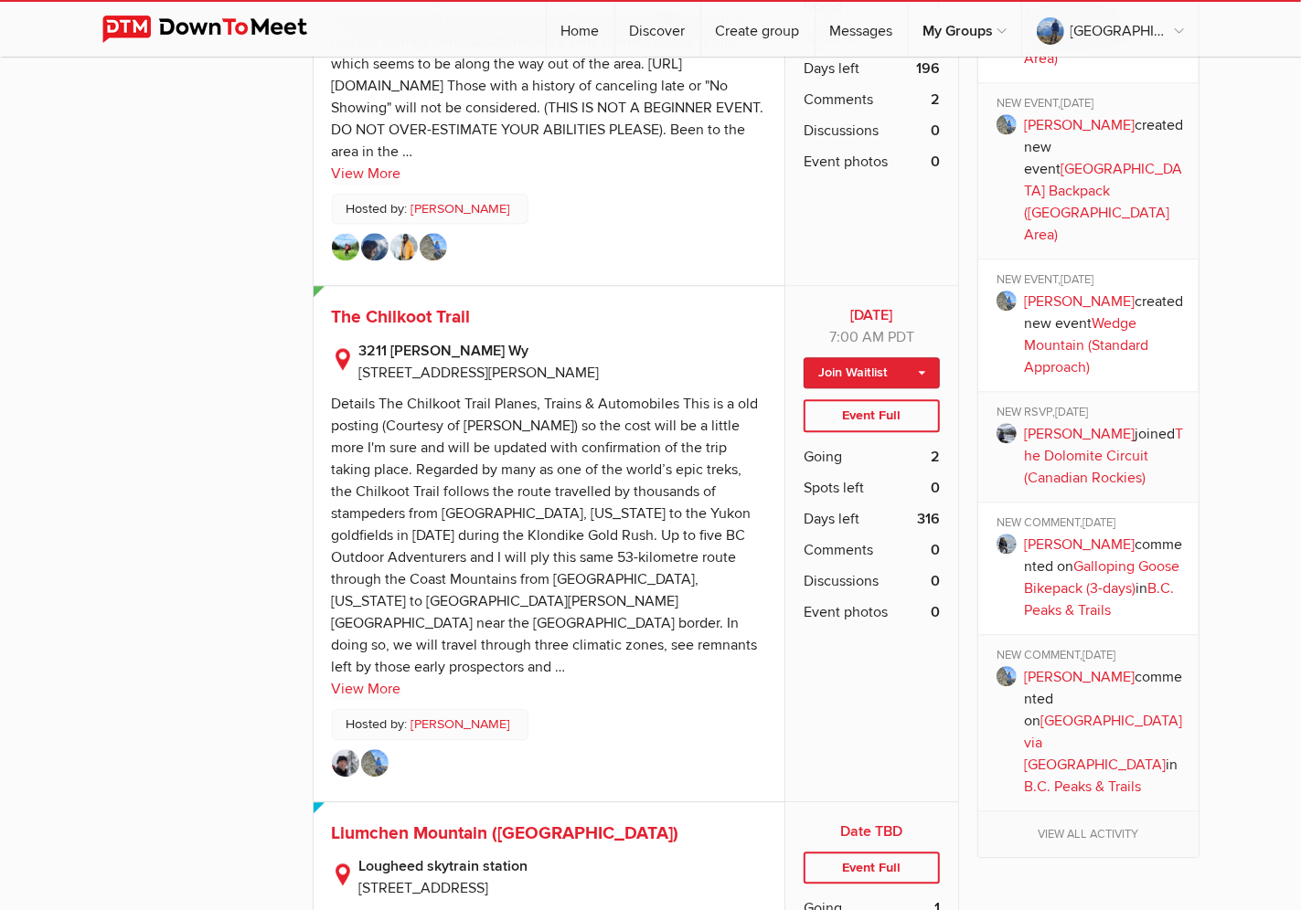
scroll to position [2551, 0]
drag, startPoint x: 468, startPoint y: 533, endPoint x: 370, endPoint y: 550, distance: 99.3
click at [370, 550] on div "Details The Chilkoot Trail Planes, Trains & Automobiles This is a old posting (…" at bounding box center [545, 536] width 427 height 282
click at [486, 544] on sp-text-read-more "Details The Chilkoot Trail Planes, Trains & Automobiles This is a old posting (…" at bounding box center [549, 542] width 435 height 316
click at [388, 678] on link "View More" at bounding box center [366, 689] width 69 height 22
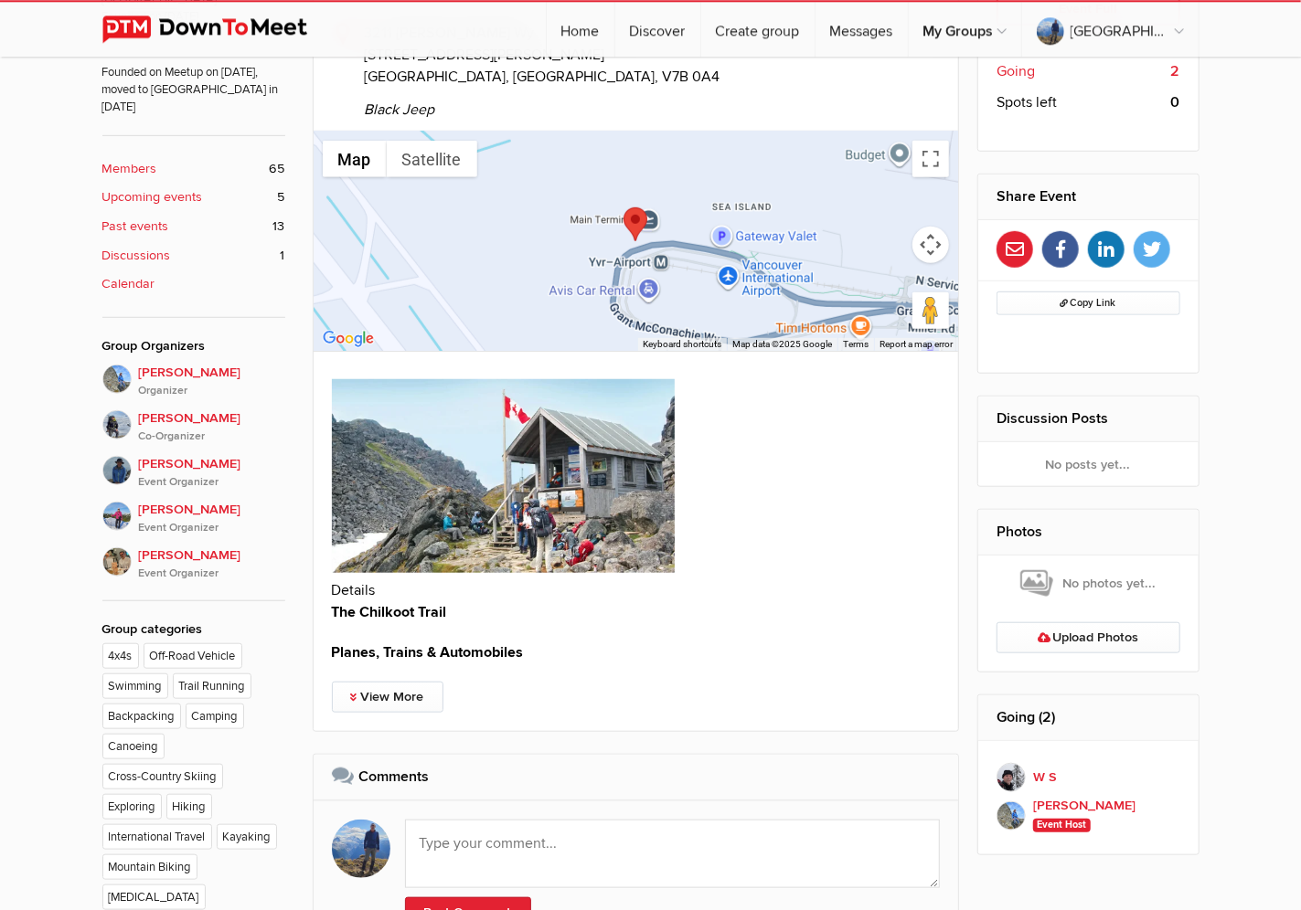
scroll to position [473, 0]
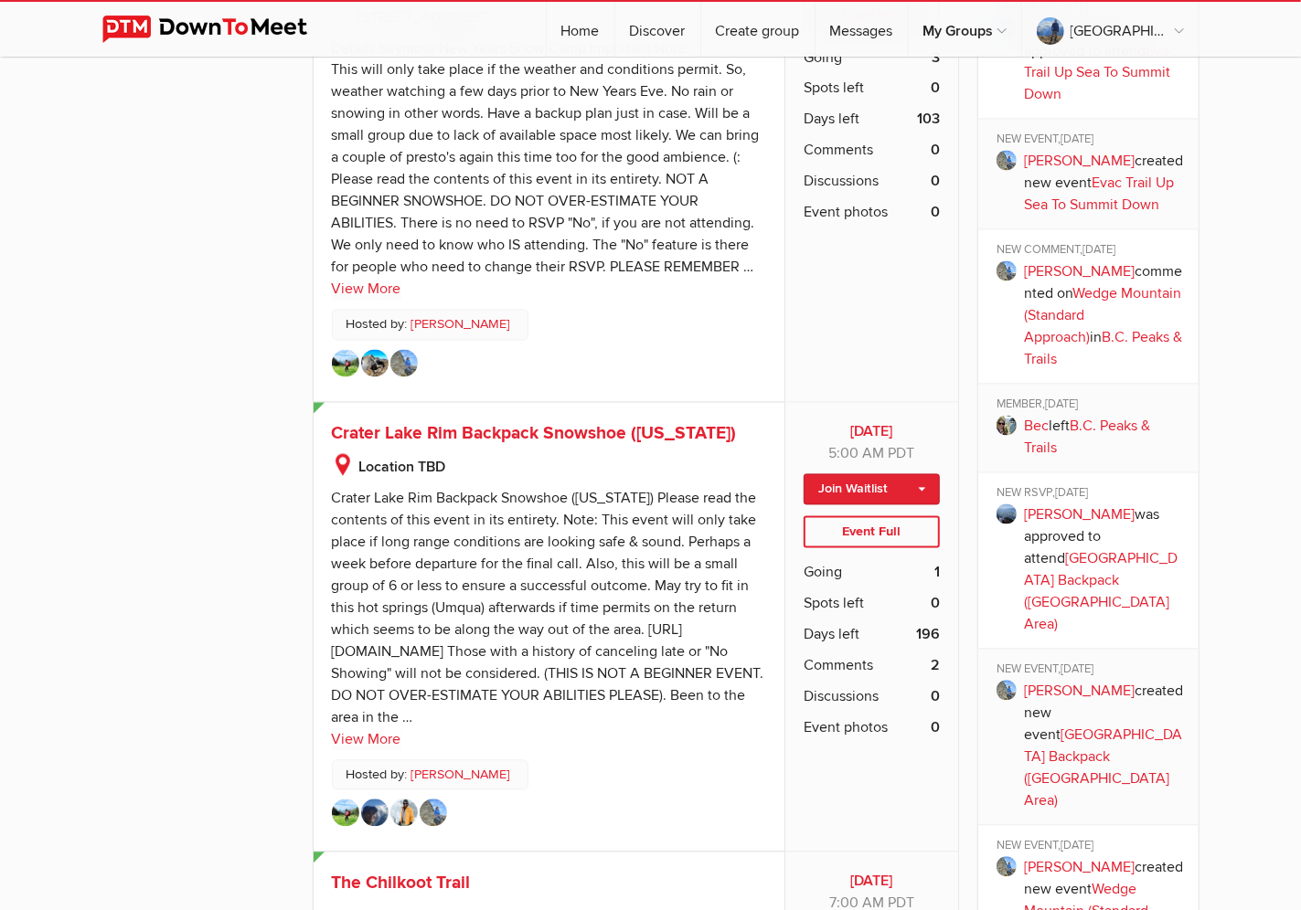
scroll to position [2173, 0]
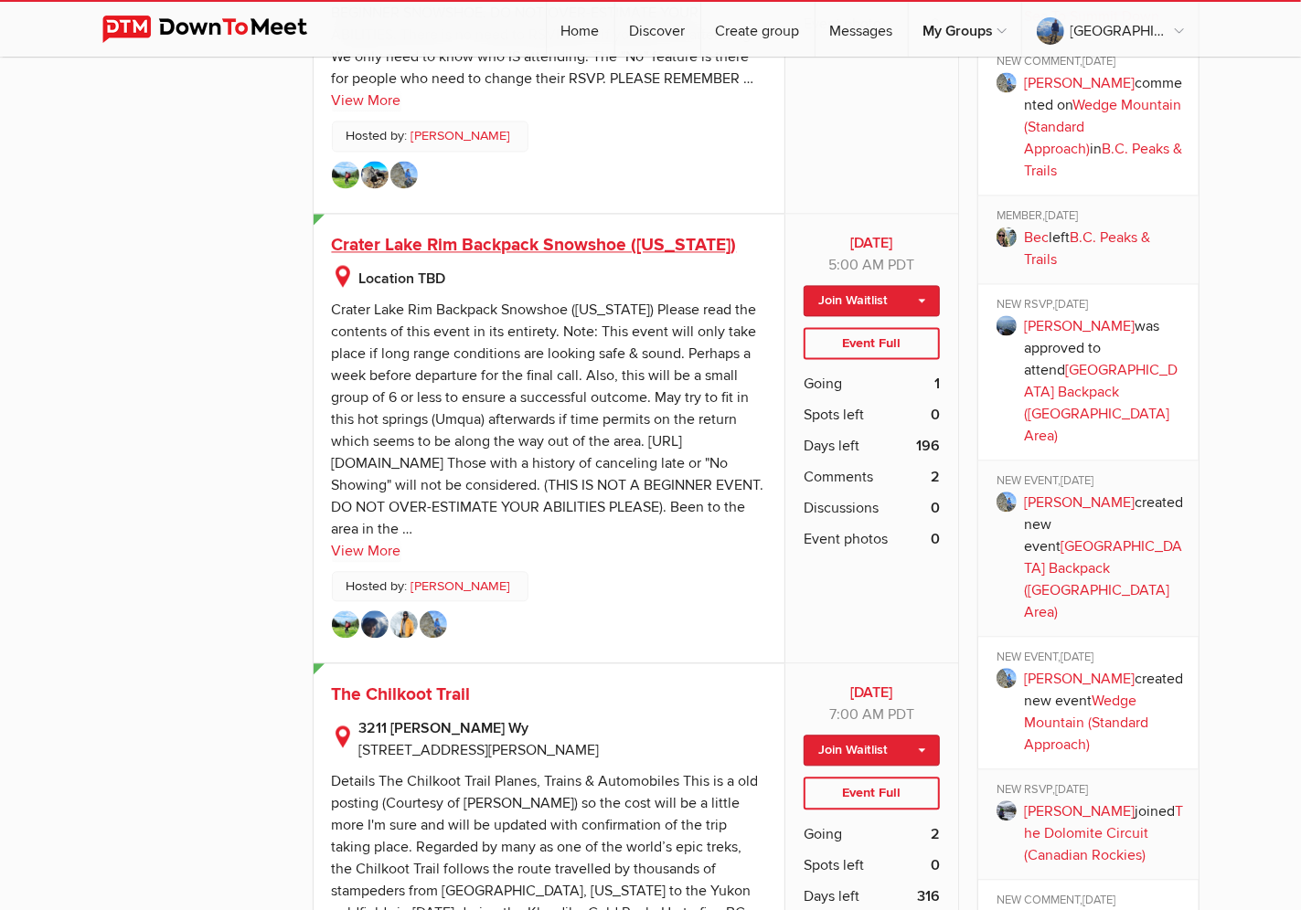
click at [564, 244] on span "Crater Lake Rim Backpack Snowshoe ([US_STATE])" at bounding box center [534, 245] width 405 height 22
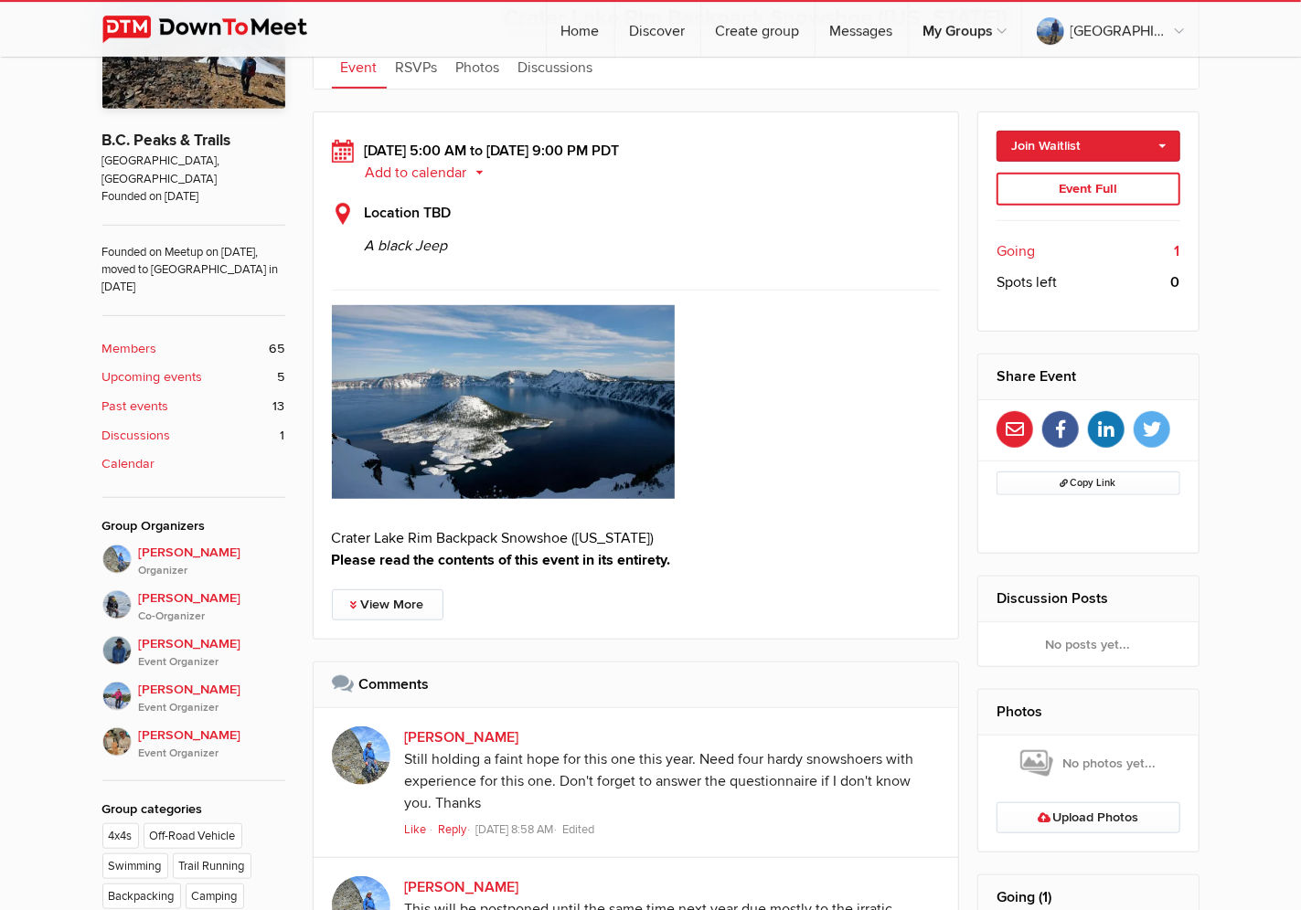
scroll to position [473, 0]
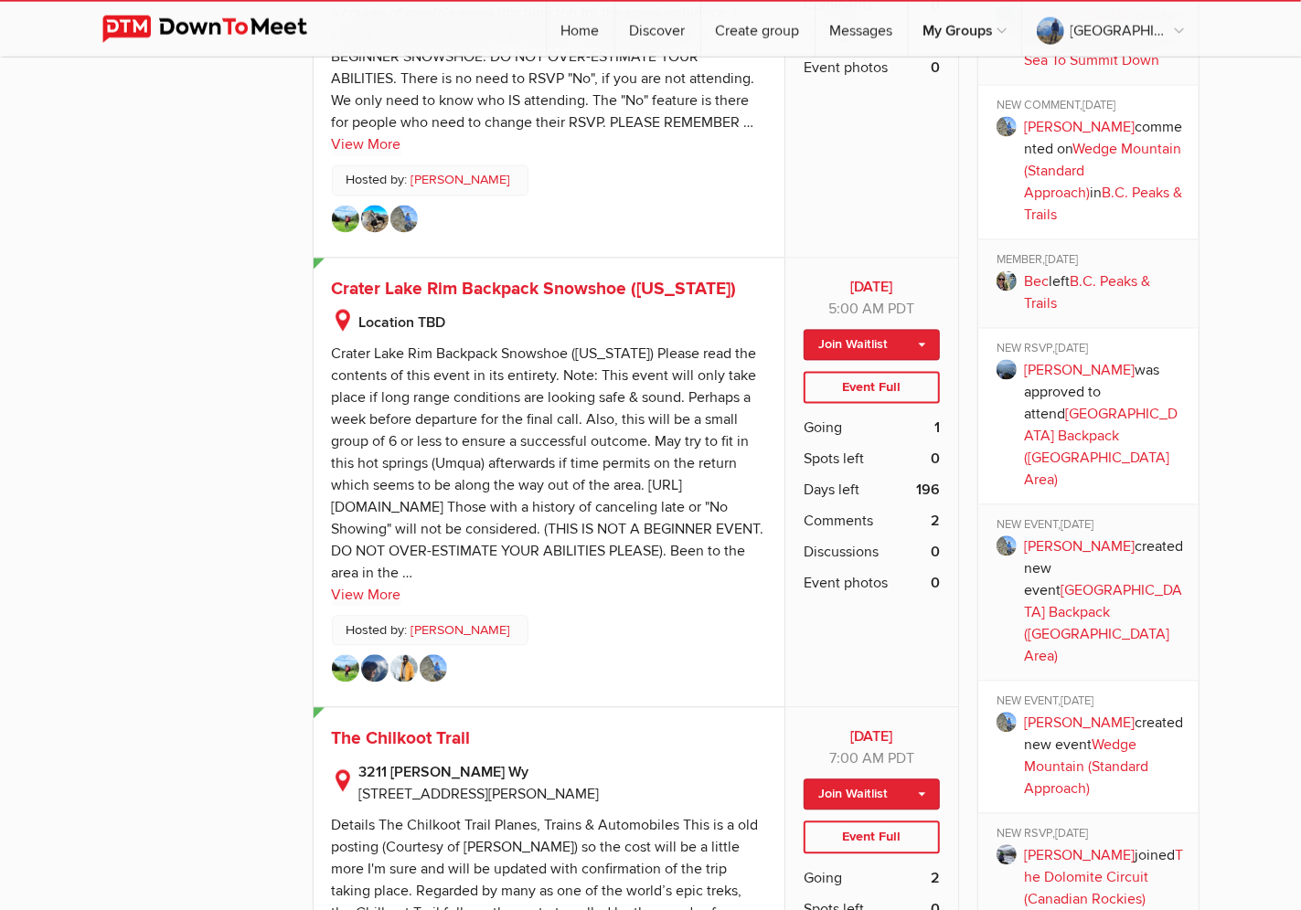
scroll to position [2078, 0]
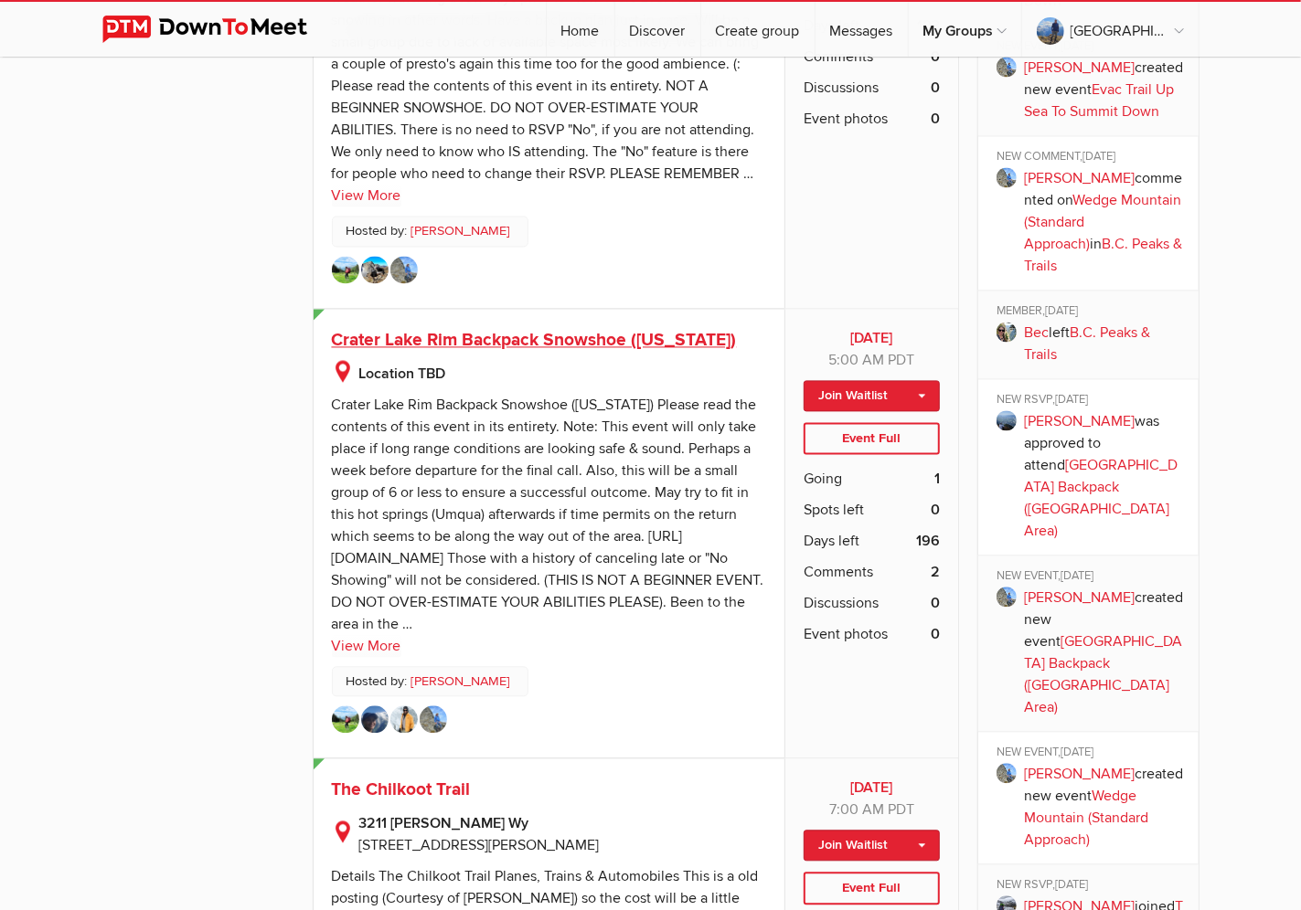
click at [560, 338] on span "Crater Lake Rim Backpack Snowshoe ([US_STATE])" at bounding box center [534, 340] width 405 height 22
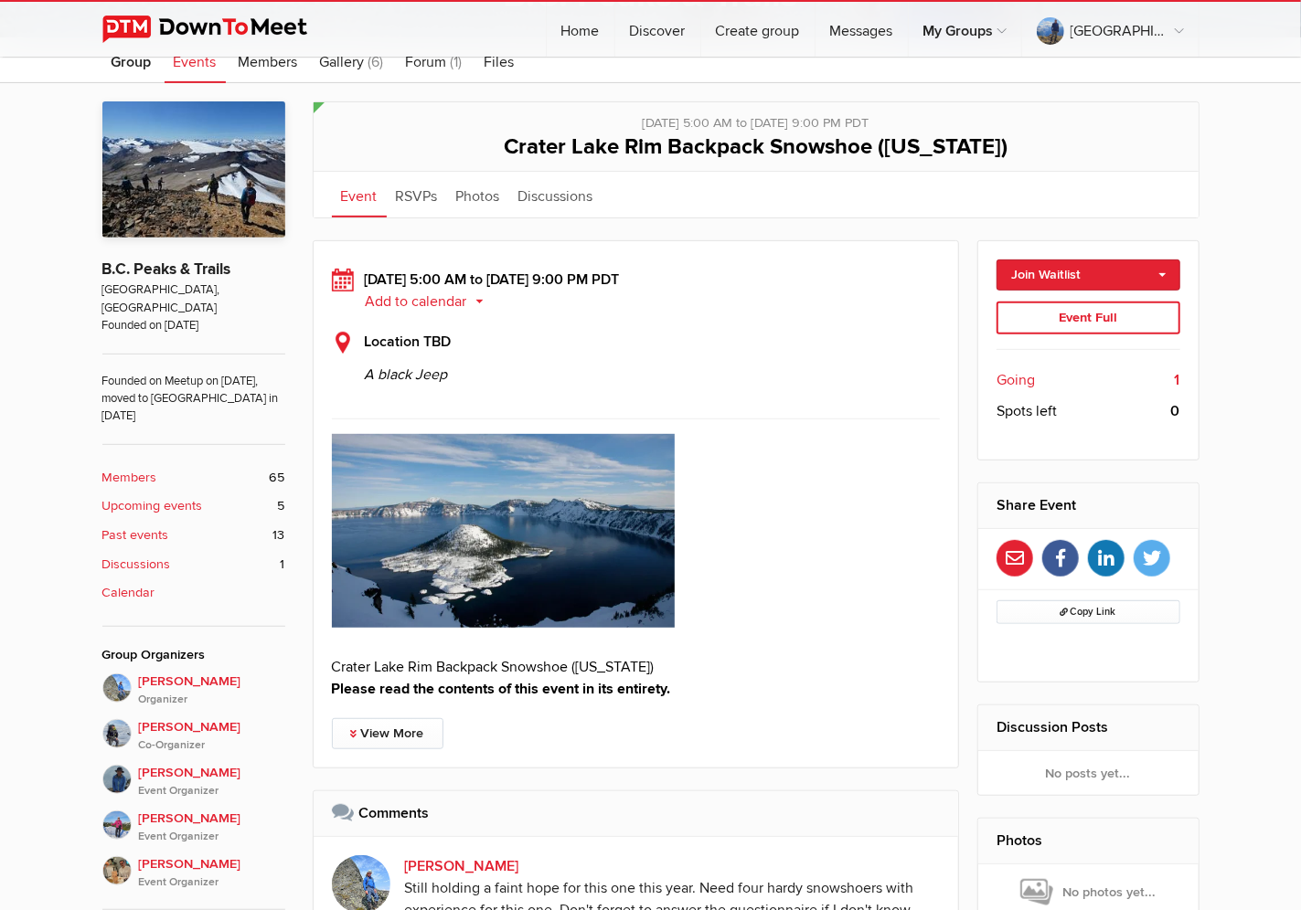
scroll to position [628, 0]
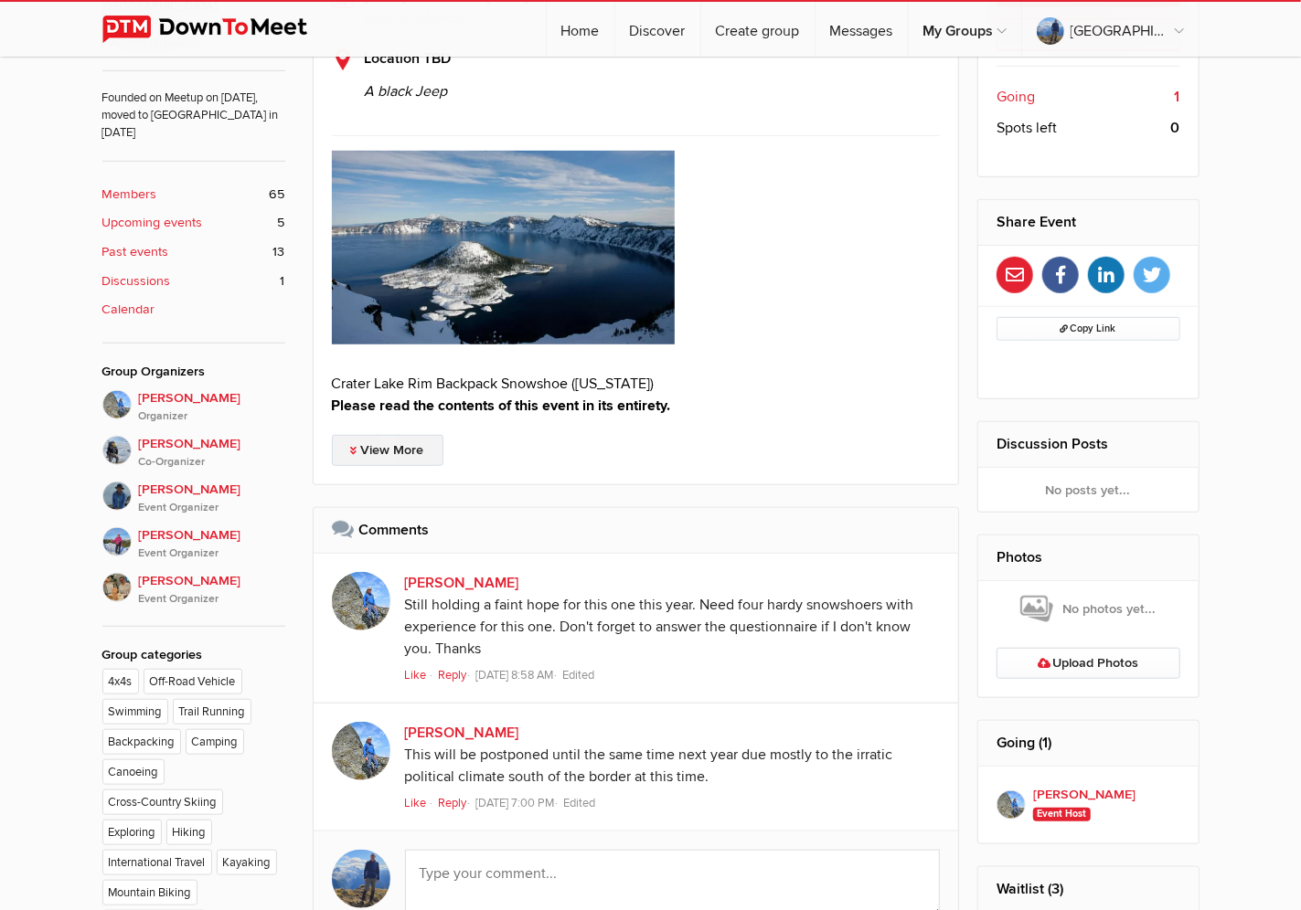
click at [382, 452] on link "View More" at bounding box center [388, 450] width 112 height 31
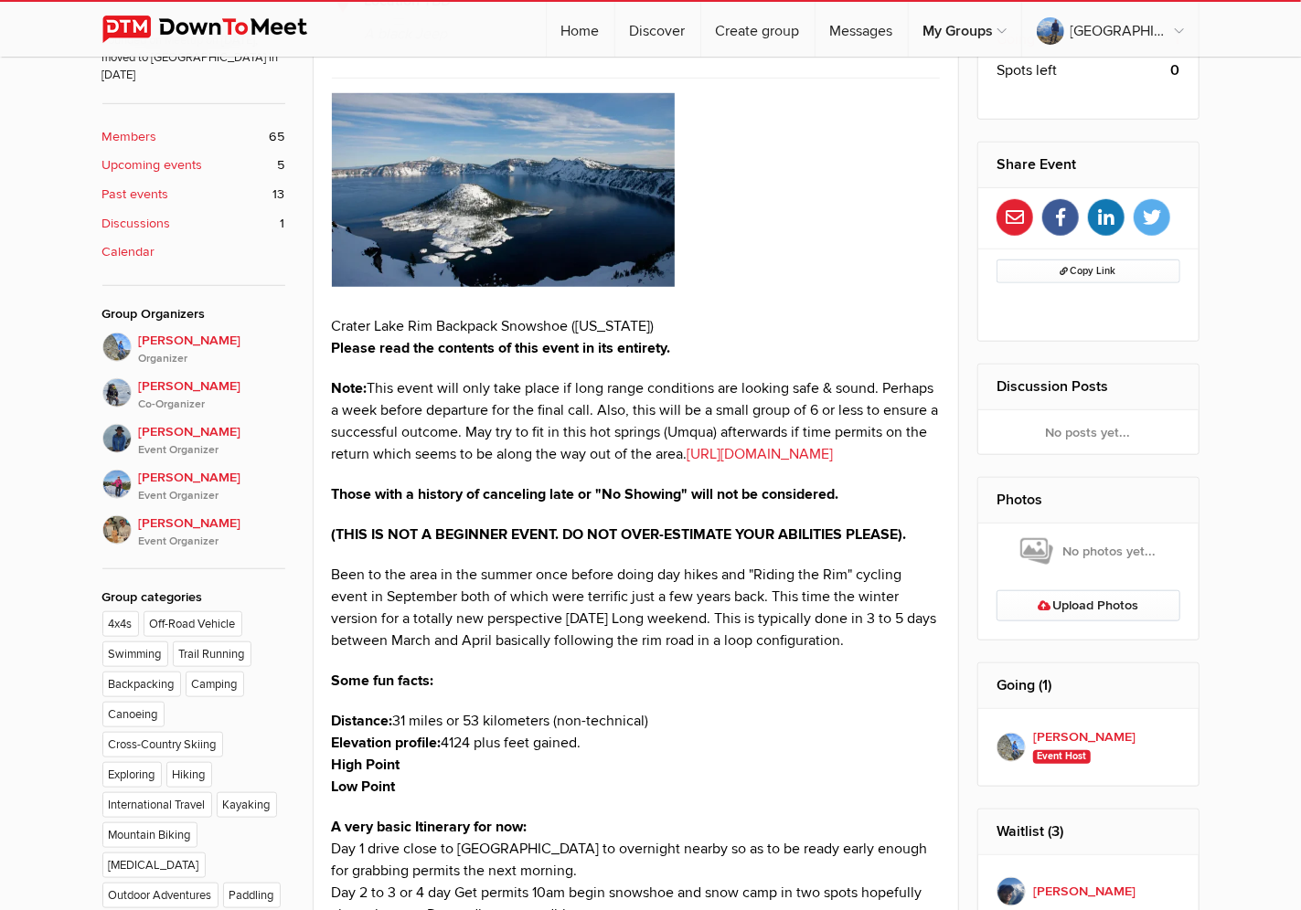
scroll to position [683, 0]
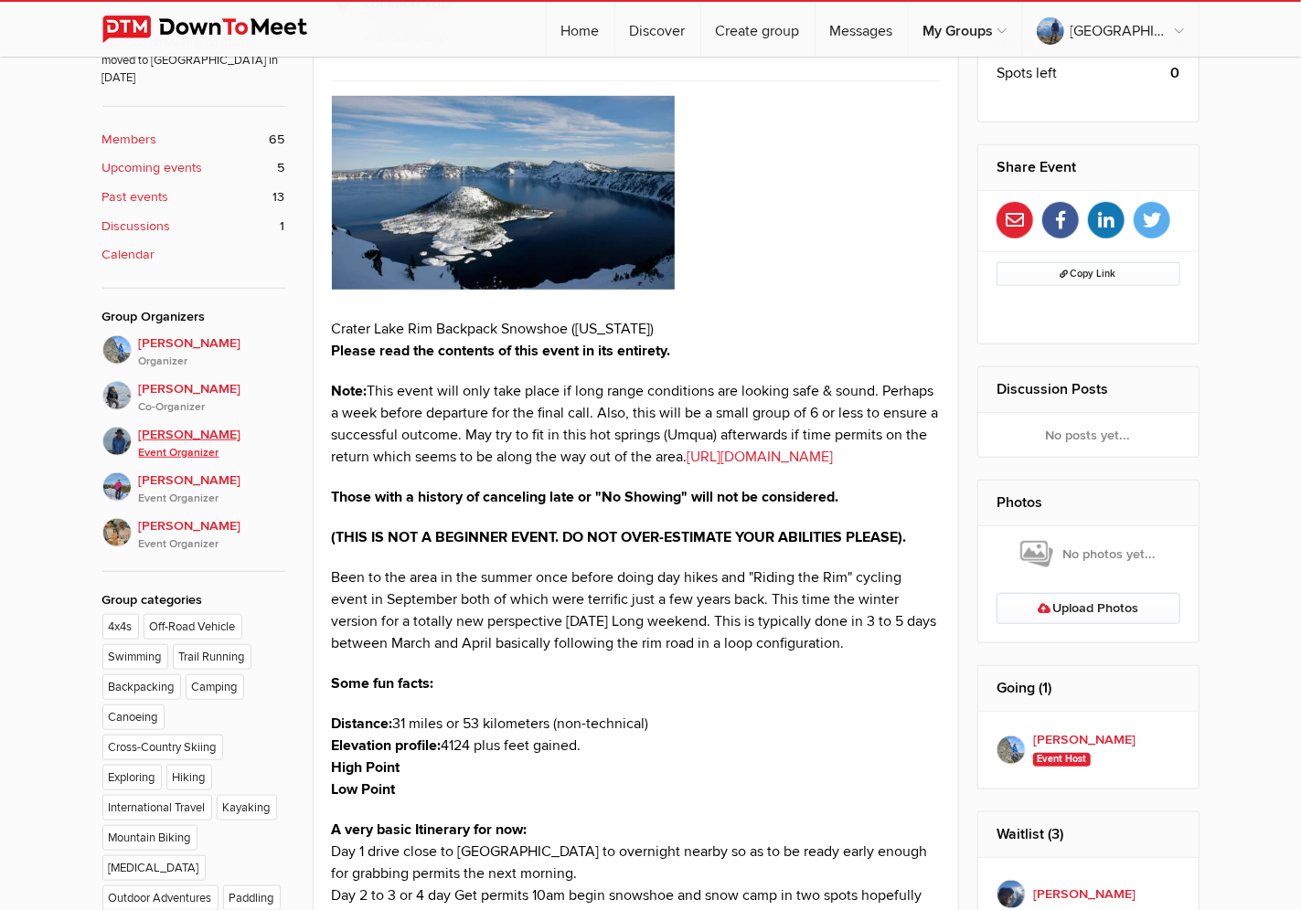
click at [158, 425] on span "Reiko T Event Organizer" at bounding box center [212, 443] width 146 height 37
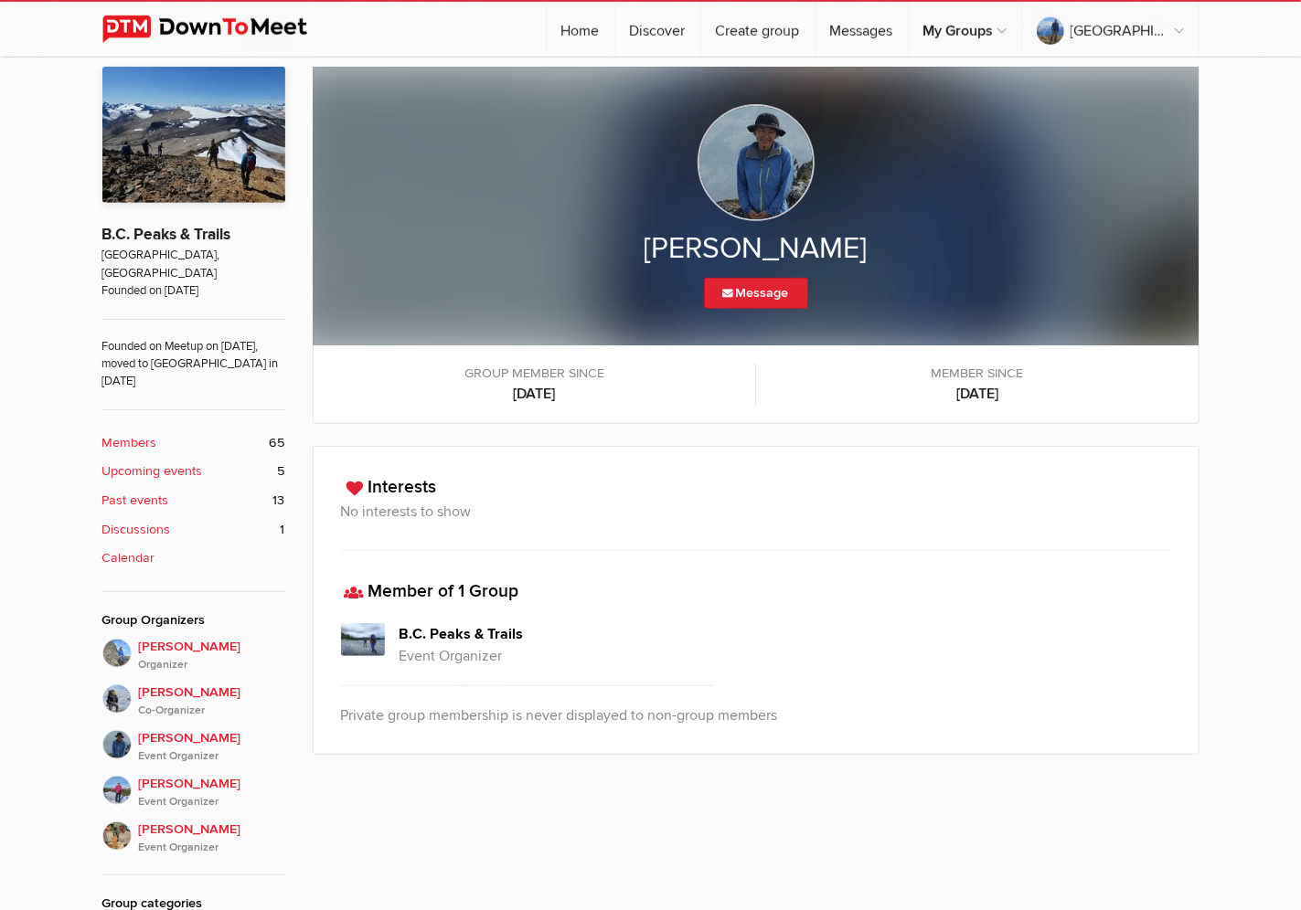
scroll to position [381, 0]
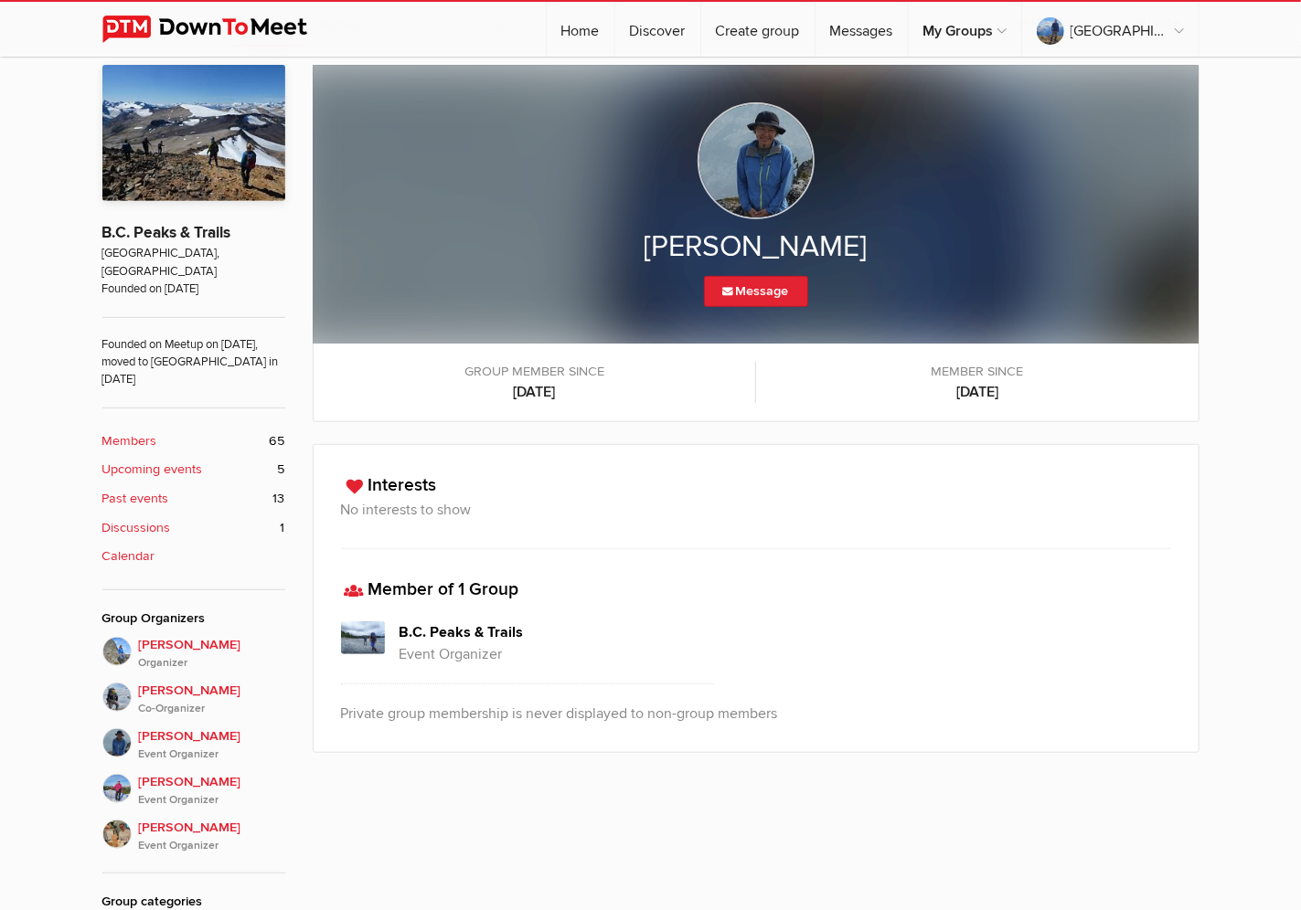
click at [770, 177] on img at bounding box center [755, 160] width 117 height 117
